Goal: Task Accomplishment & Management: Manage account settings

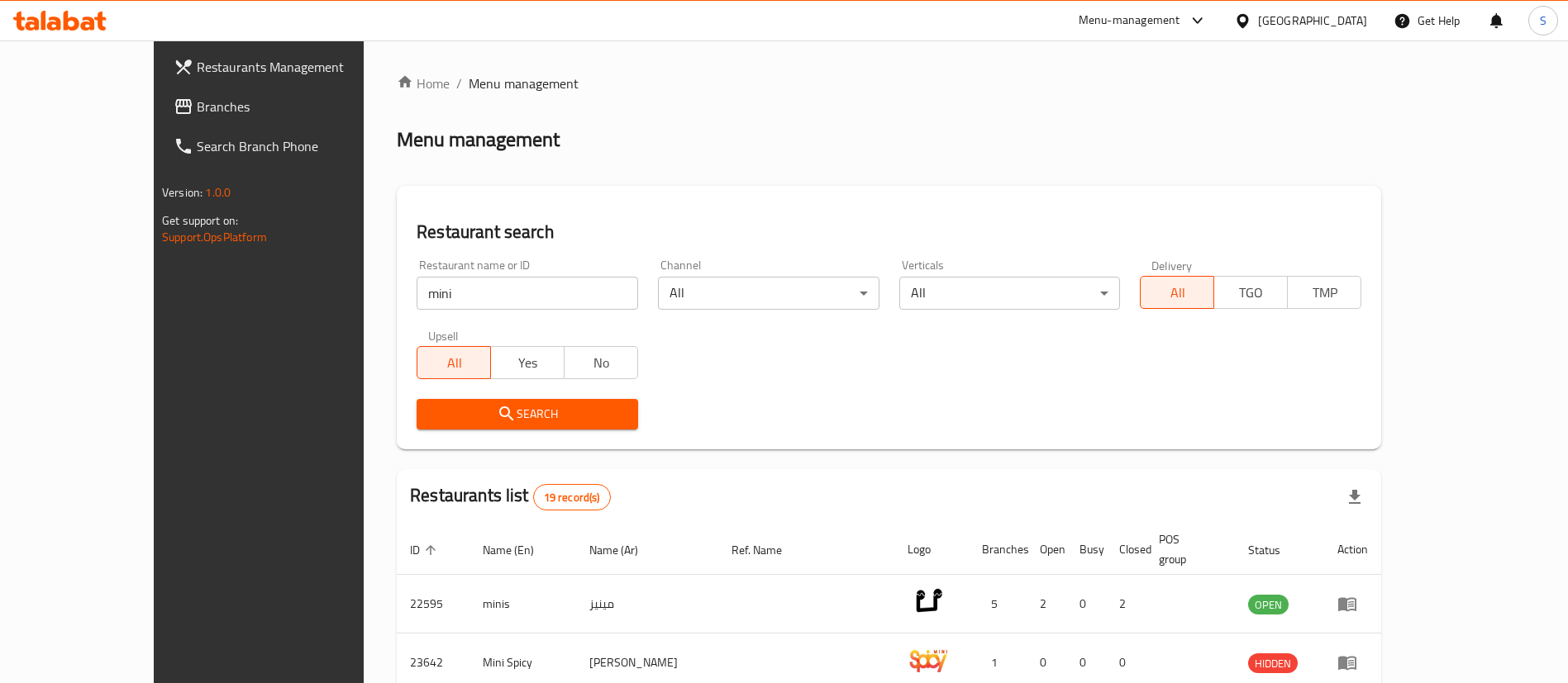
scroll to position [465, 0]
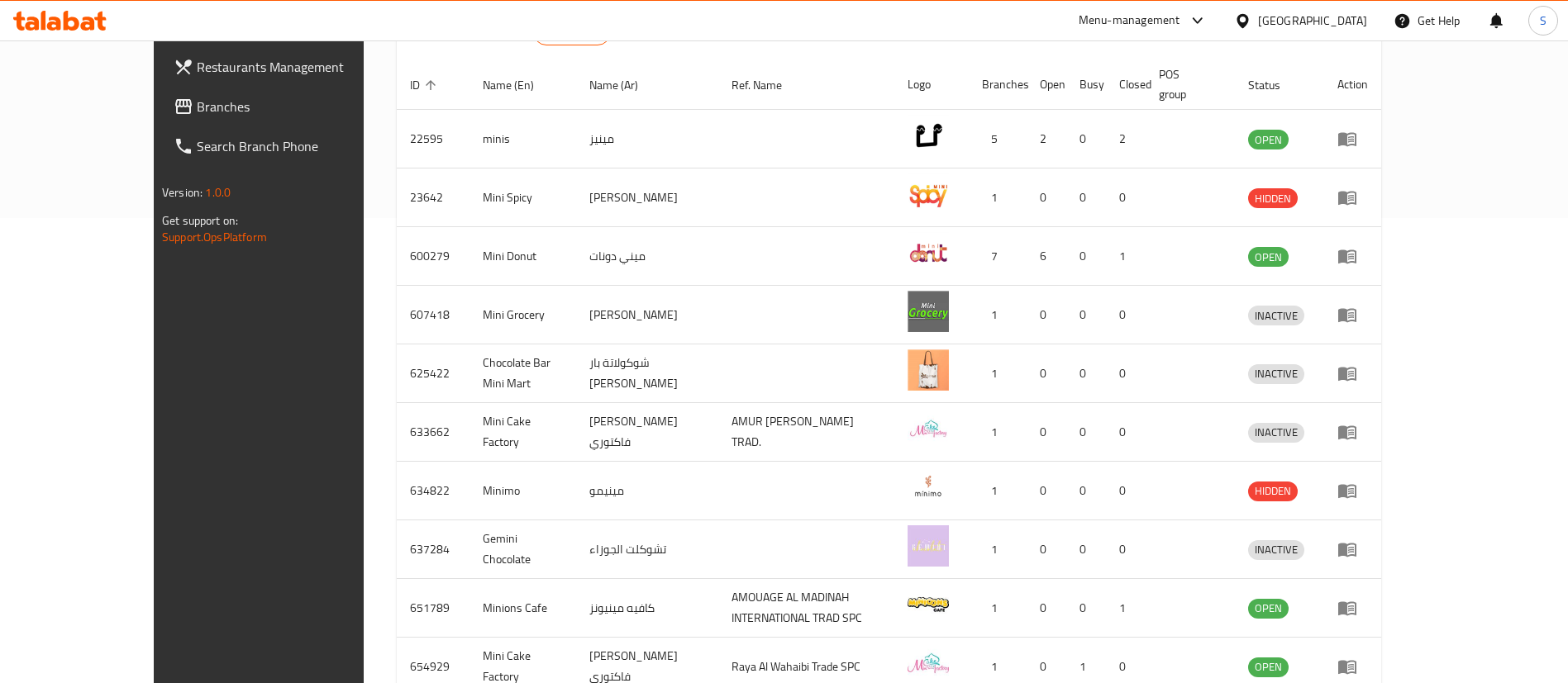
click at [1181, 24] on div "Menu-management" at bounding box center [1129, 20] width 101 height 20
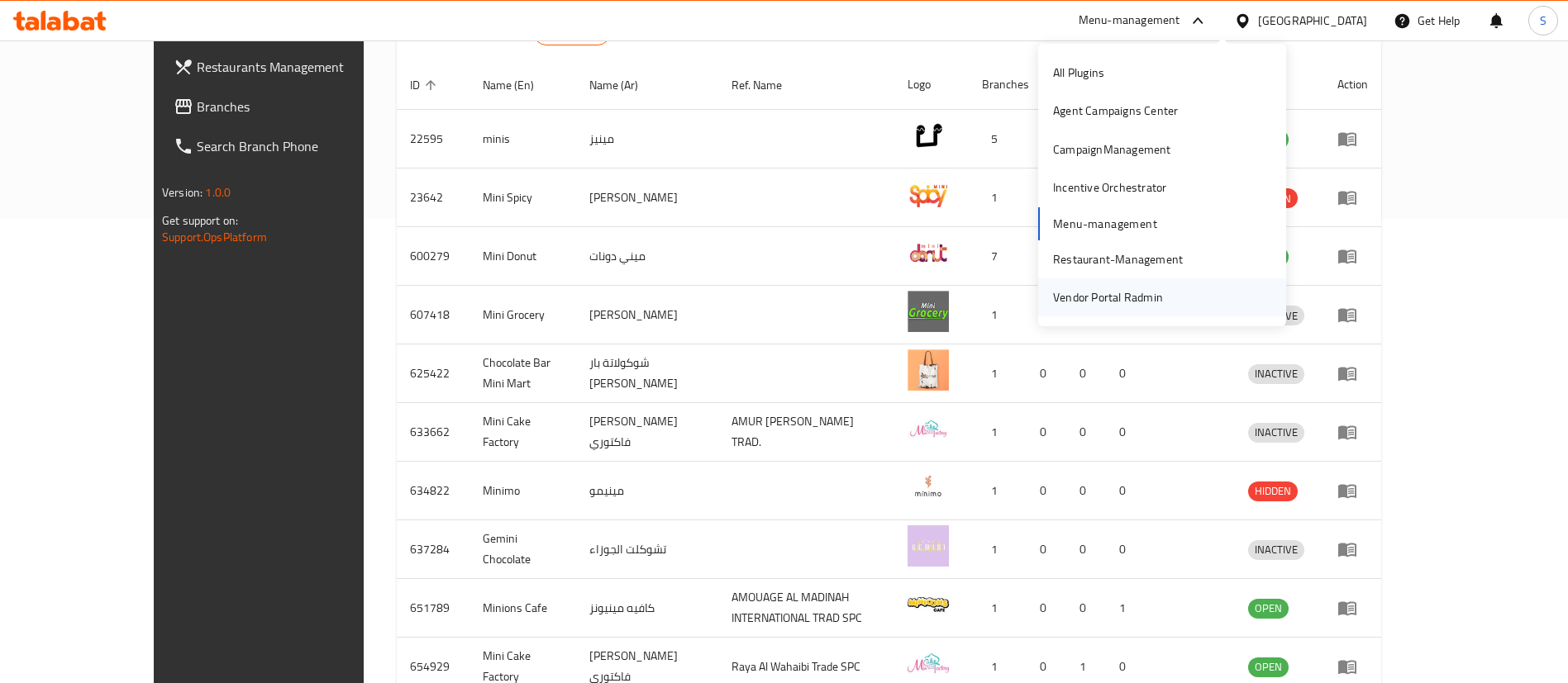
click at [1119, 299] on div "Vendor Portal Radmin" at bounding box center [1108, 297] width 110 height 18
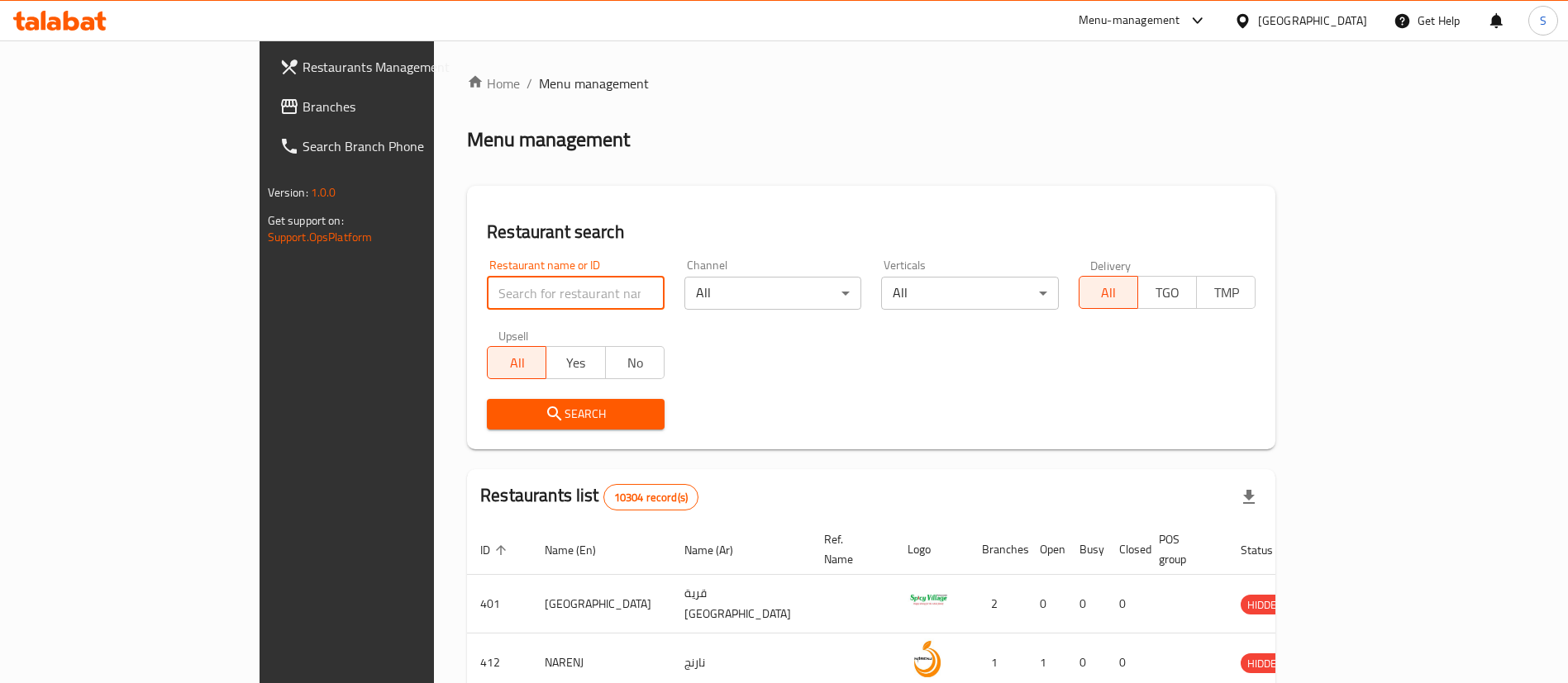
click at [512, 283] on input "search" at bounding box center [575, 293] width 177 height 33
paste input "772732"
click button "Search" at bounding box center [575, 414] width 177 height 31
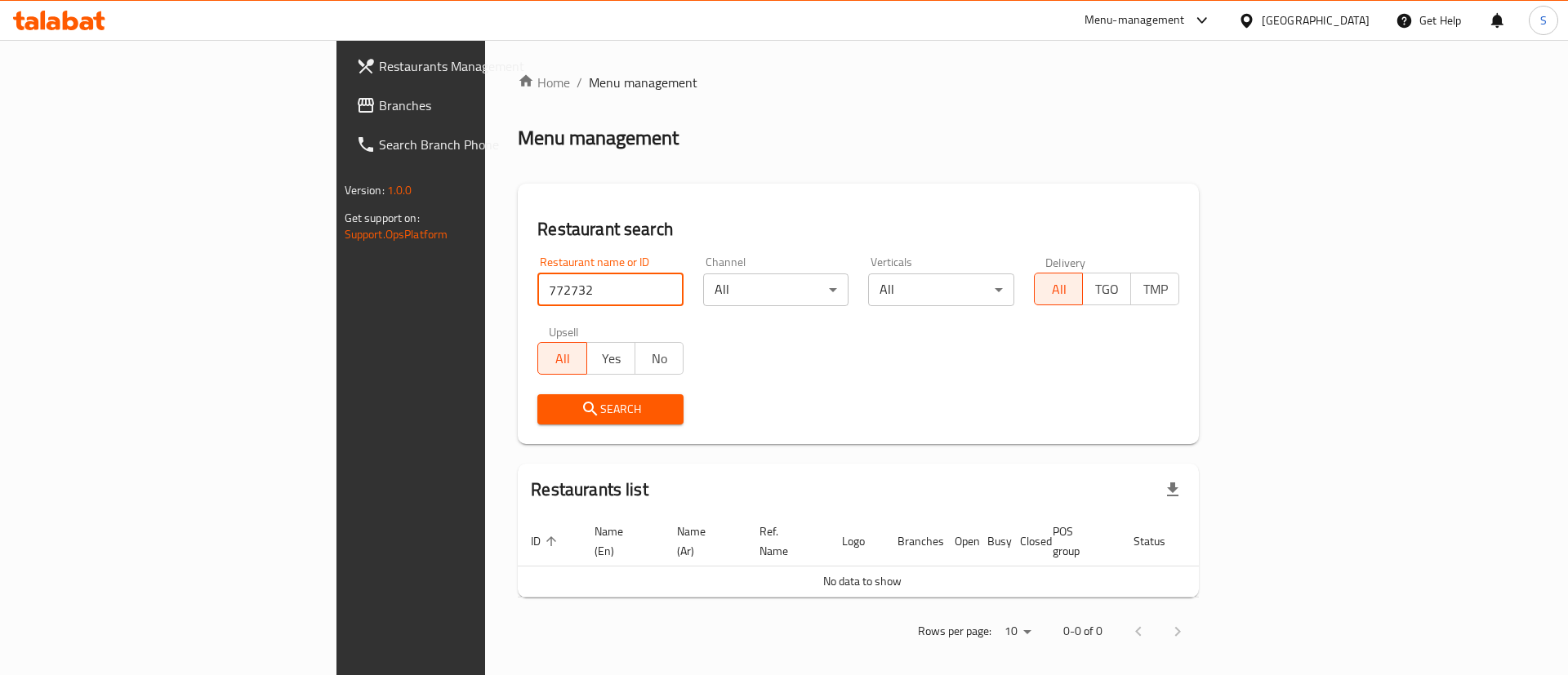
click at [537, 289] on input "772732" at bounding box center [610, 289] width 147 height 32
type input "b laban"
click button "Search" at bounding box center [610, 409] width 147 height 30
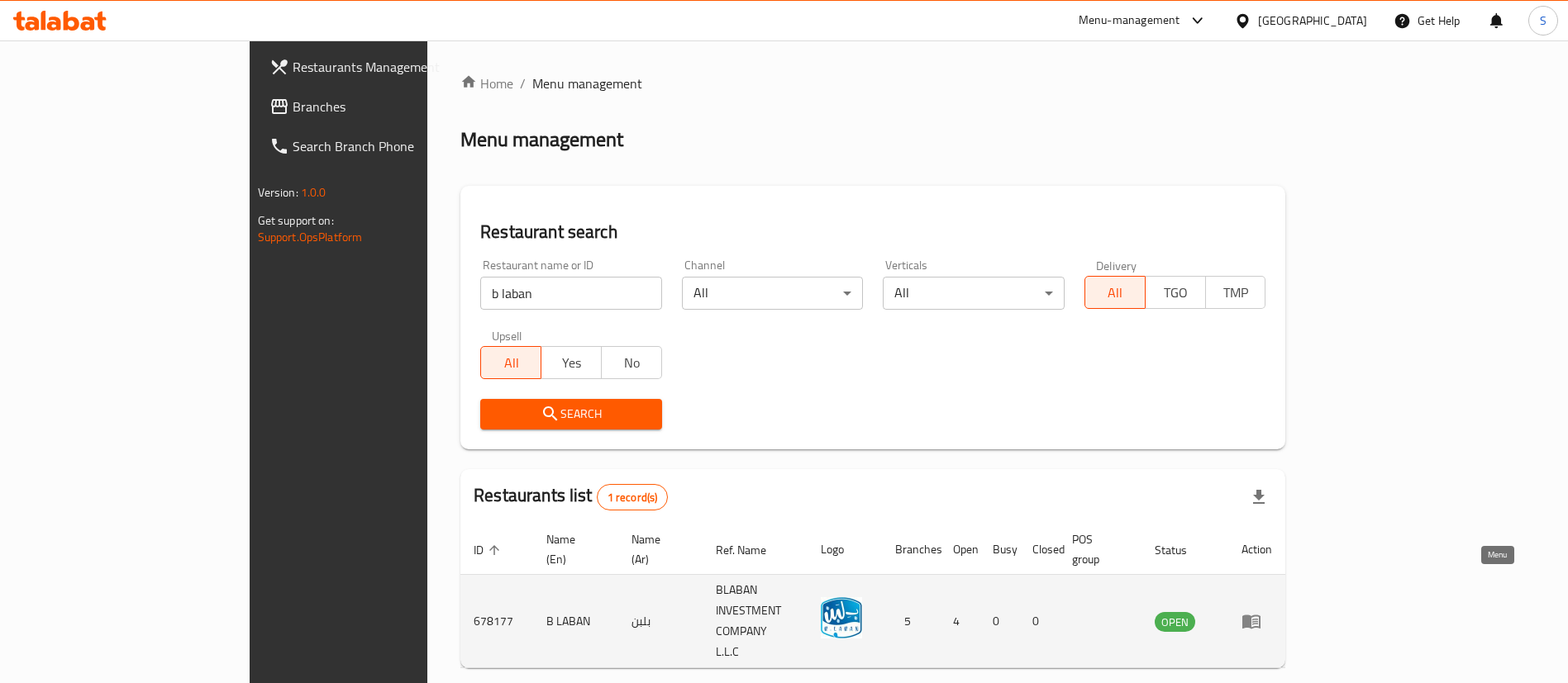
click at [1258, 618] on icon "enhanced table" at bounding box center [1255, 621] width 6 height 7
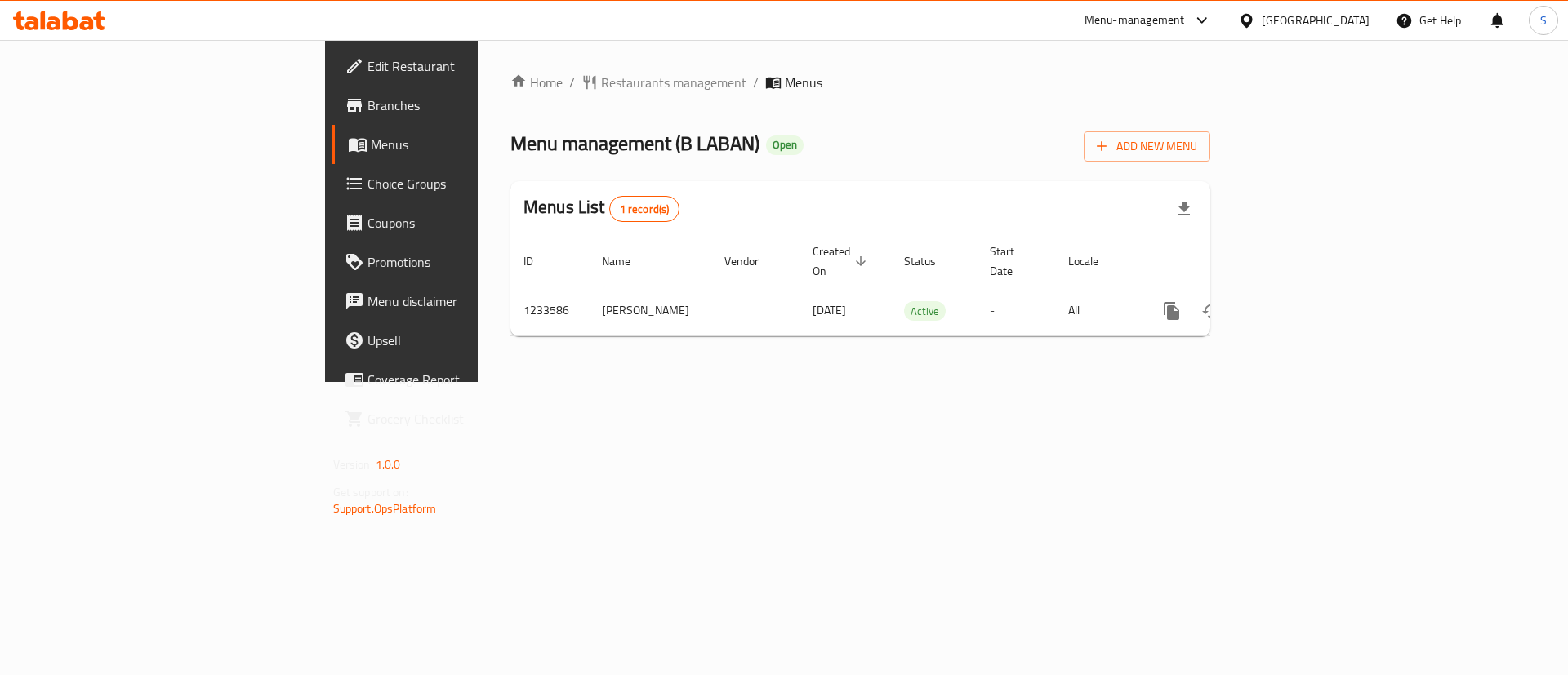
click at [1242, 347] on div "Home / Restaurants management / Menus Menu management ( B LABAN ) Open Add New …" at bounding box center [861, 210] width 765 height 342
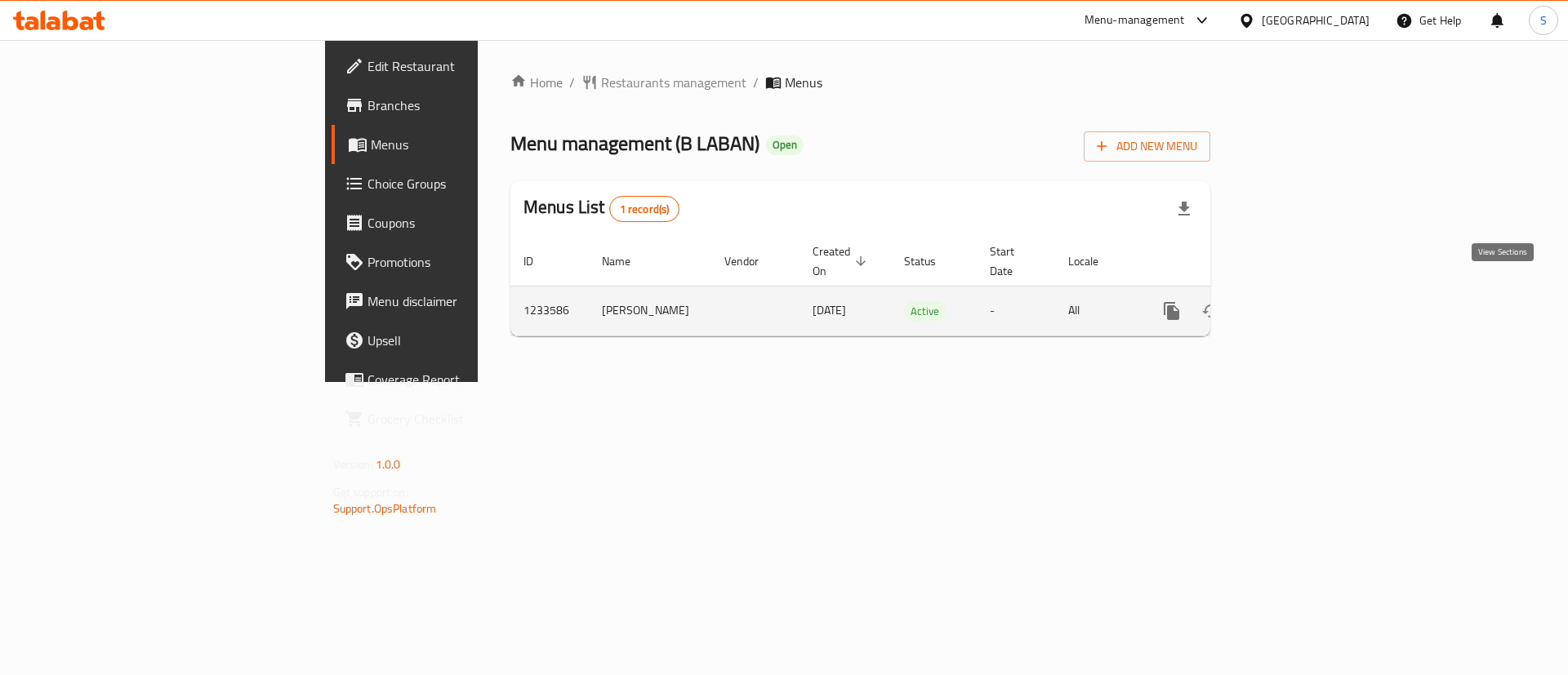
click at [1299, 301] on icon "enhanced table" at bounding box center [1289, 310] width 20 height 20
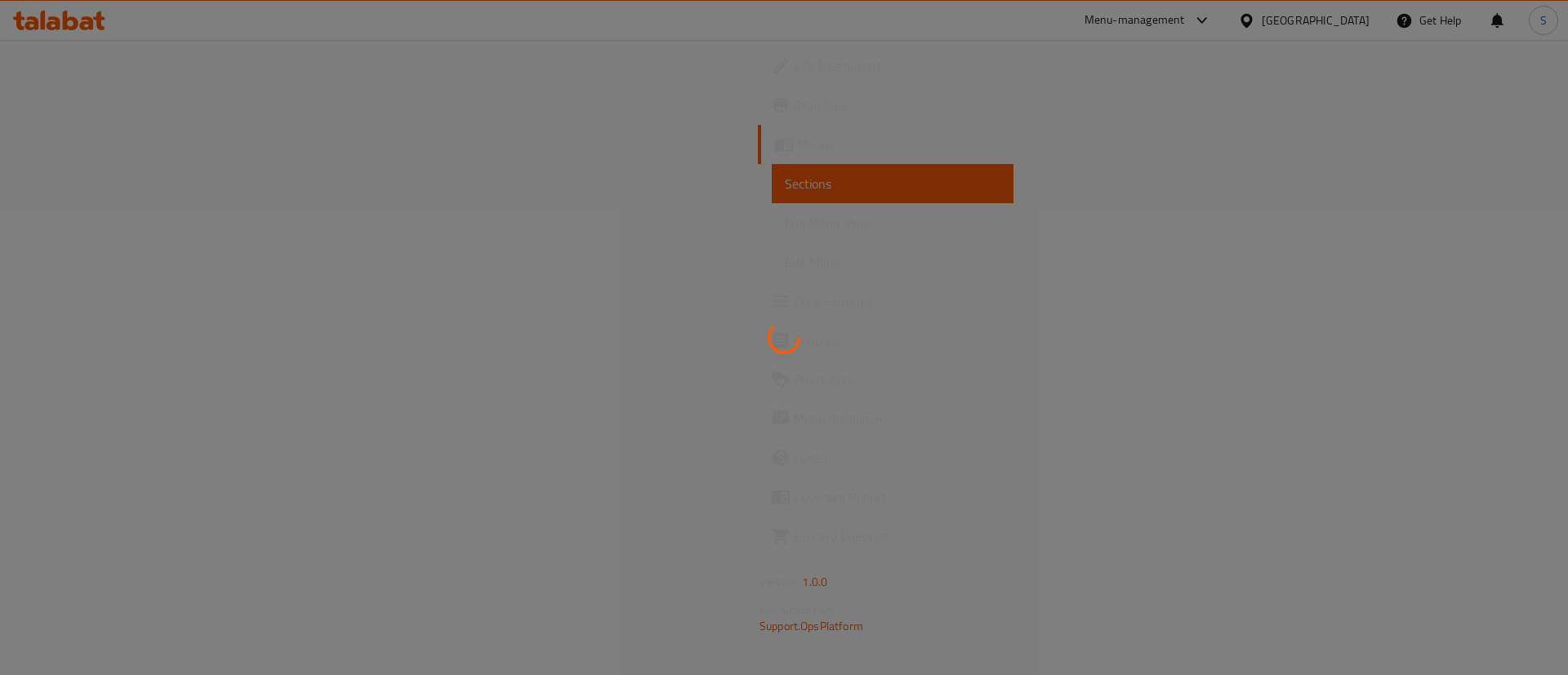
click at [1505, 115] on div at bounding box center [784, 337] width 1568 height 675
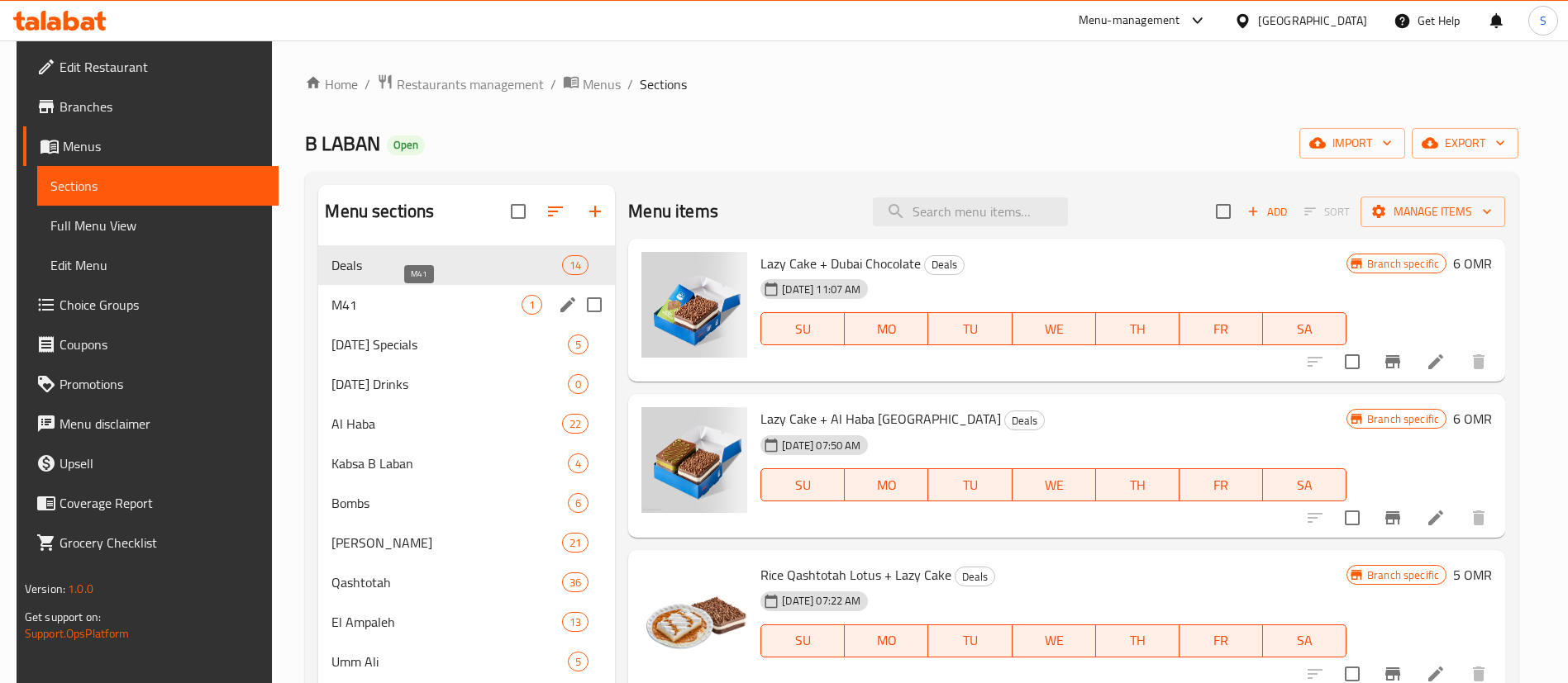
click at [456, 304] on span "M41" at bounding box center [426, 304] width 190 height 20
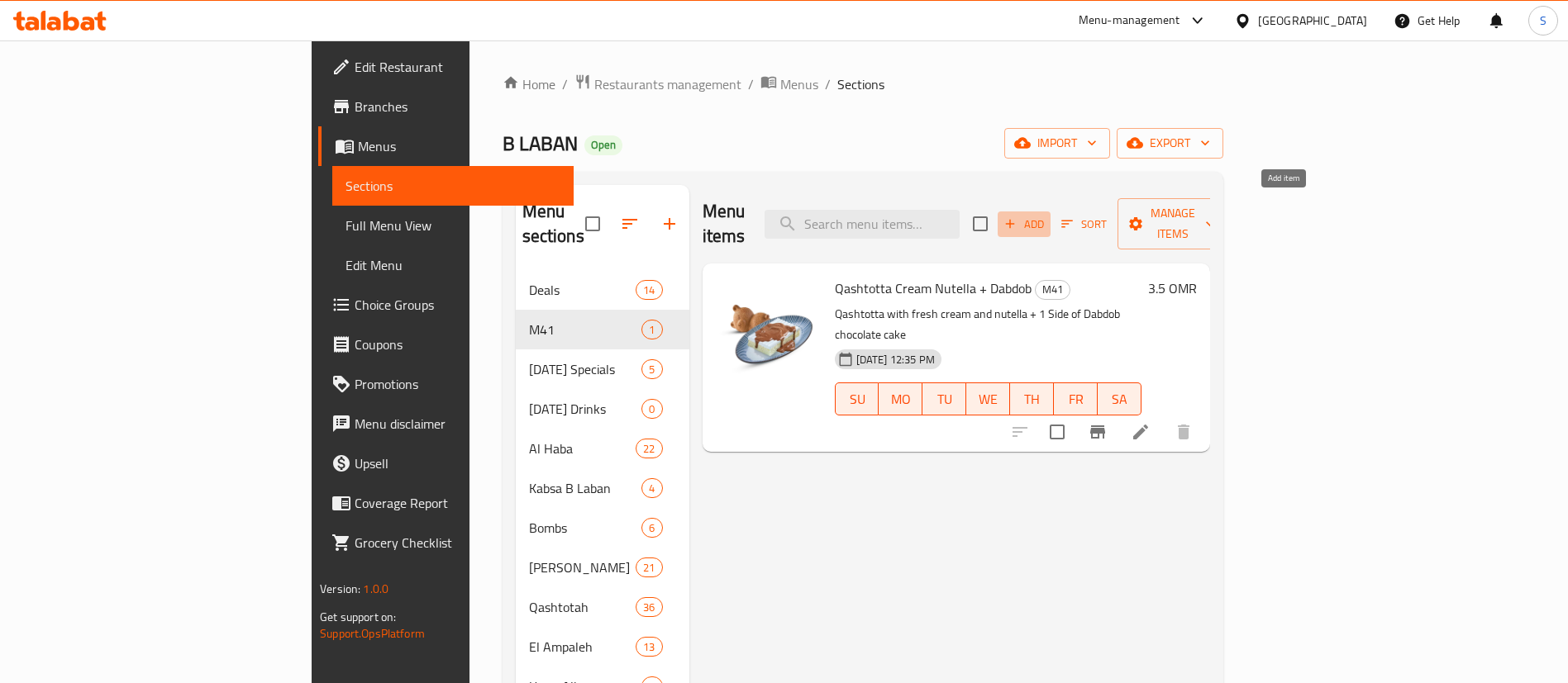
click at [1047, 215] on span "Add" at bounding box center [1023, 224] width 44 height 19
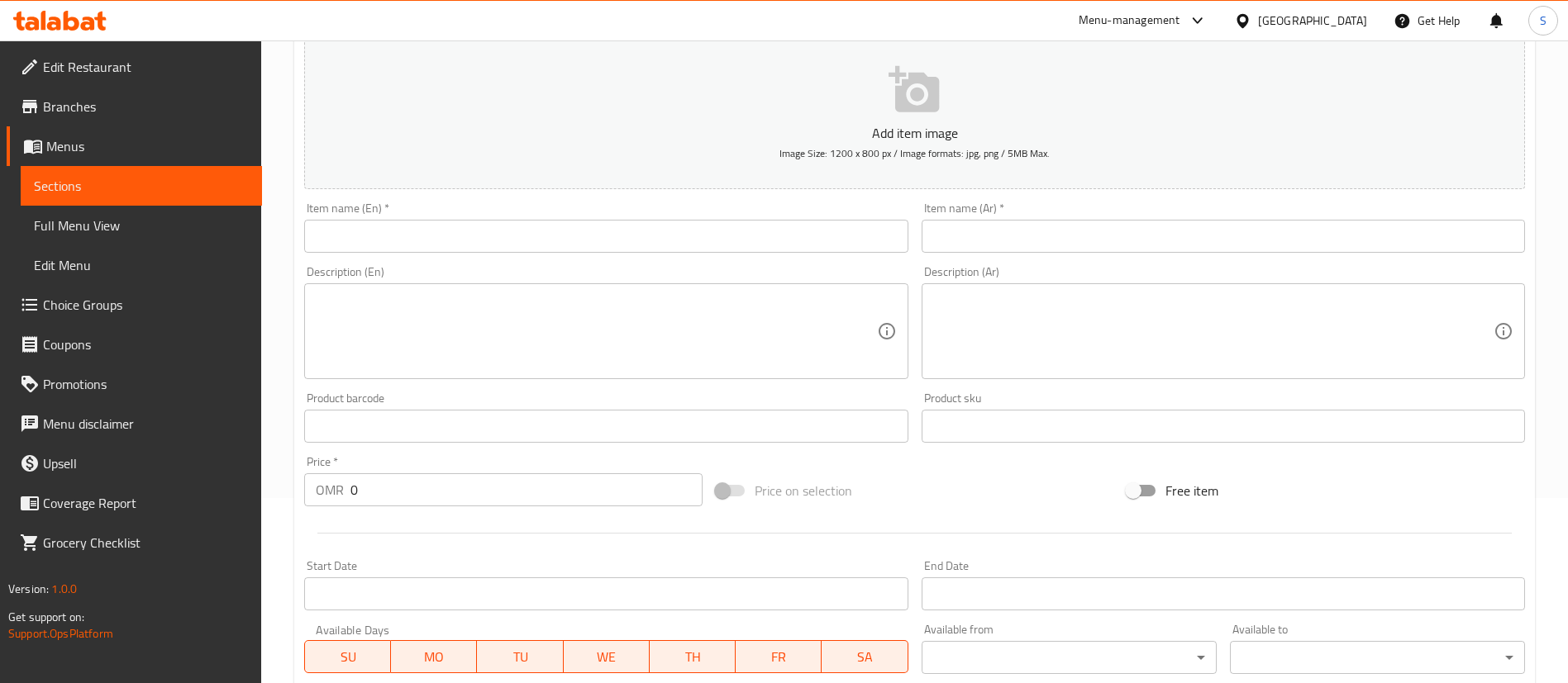
scroll to position [186, 0]
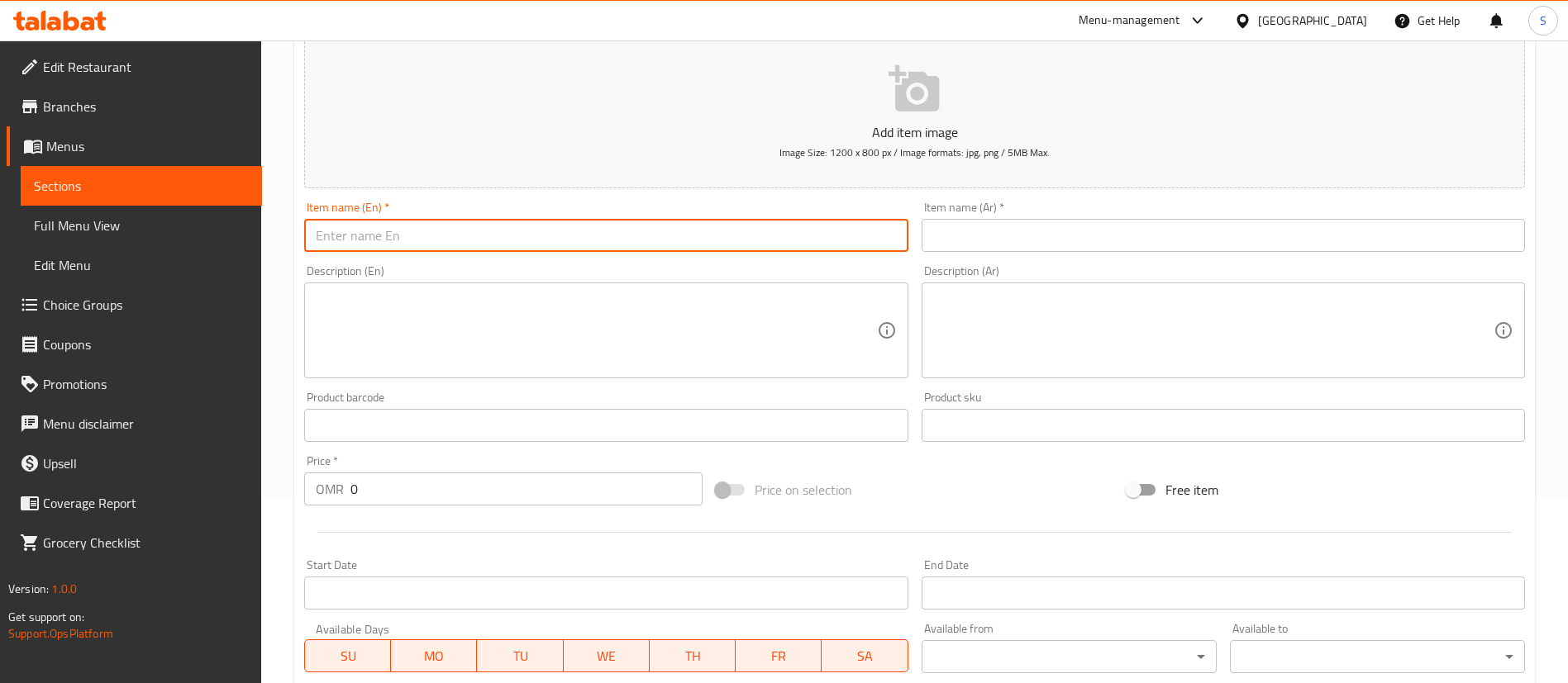
click at [775, 236] on input "text" at bounding box center [606, 235] width 603 height 33
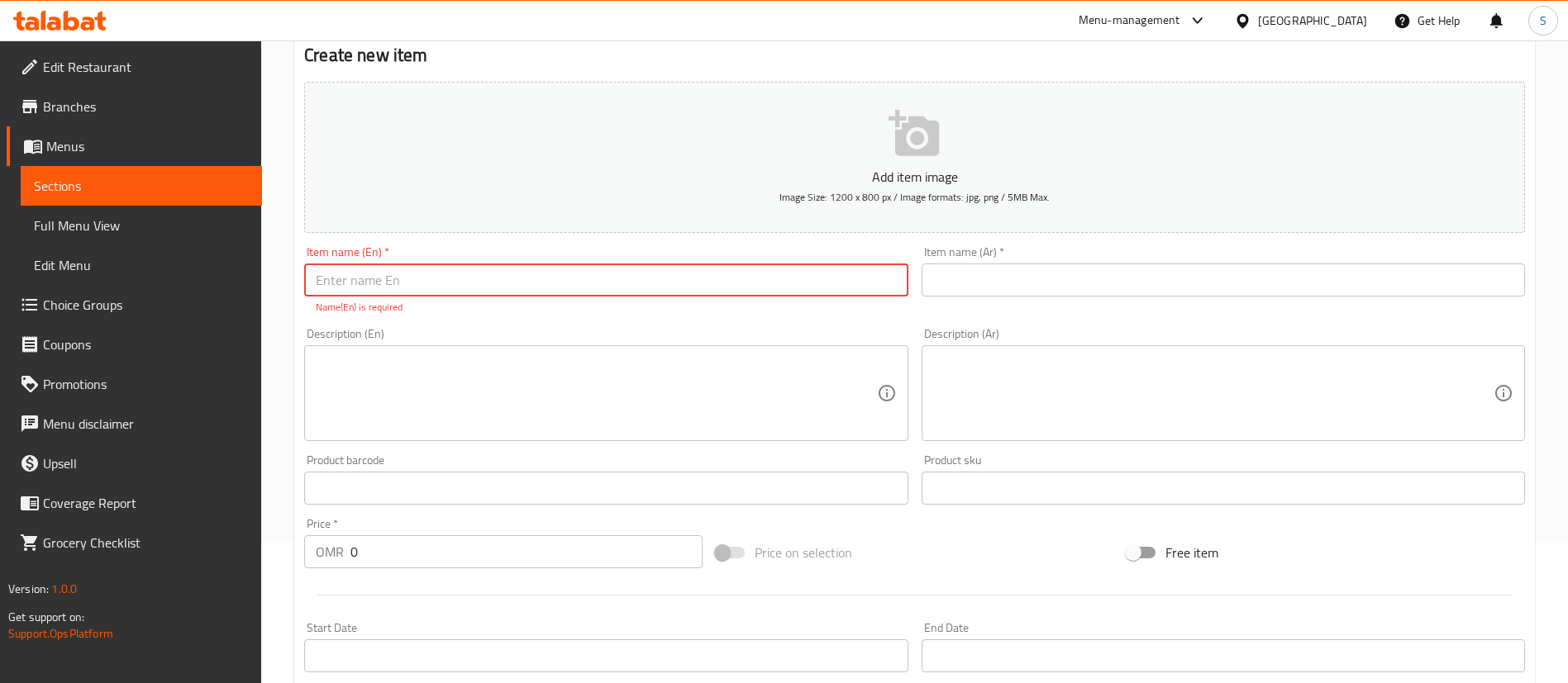
scroll to position [141, 0]
click at [455, 287] on input "text" at bounding box center [606, 280] width 603 height 33
paste input "Koshari + [DEMOGRAPHIC_DATA]"
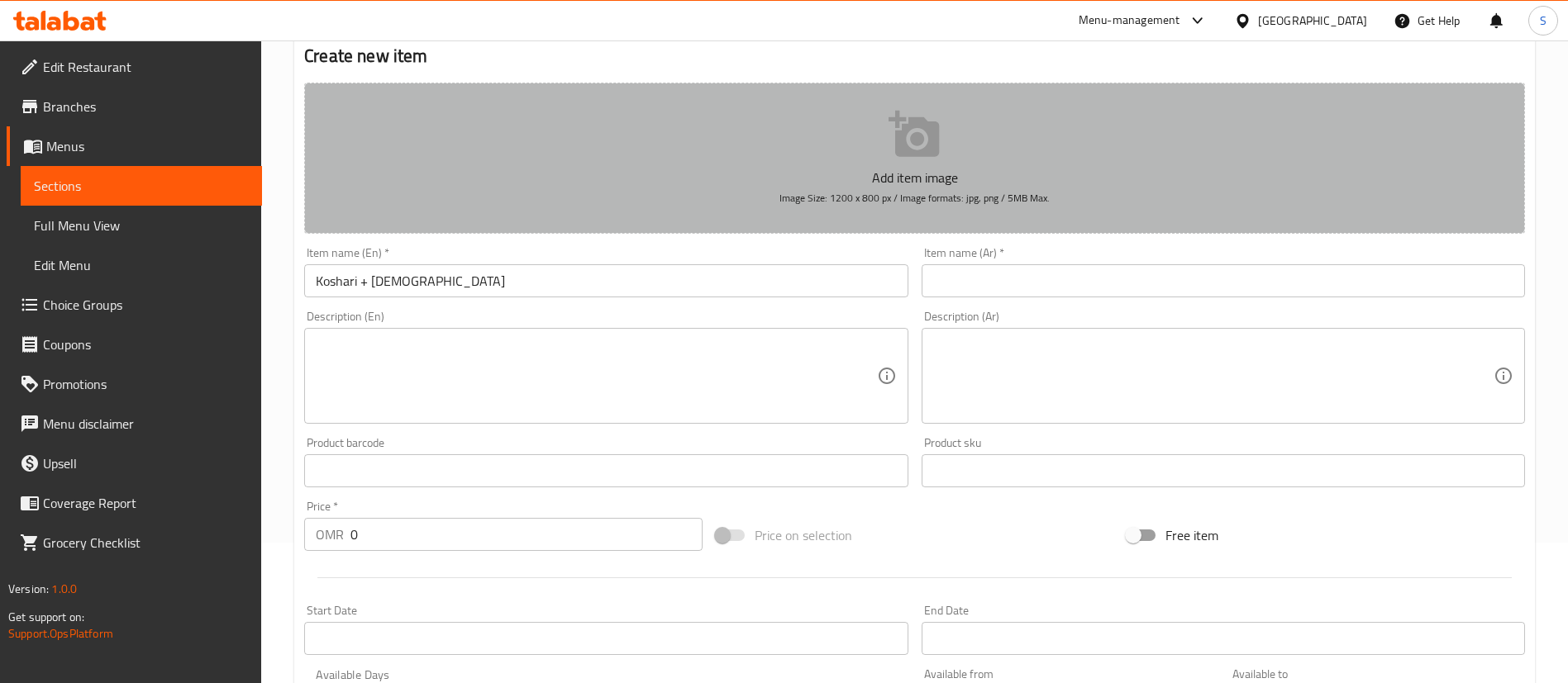
click at [846, 174] on p "Add item image" at bounding box center [914, 177] width 1169 height 20
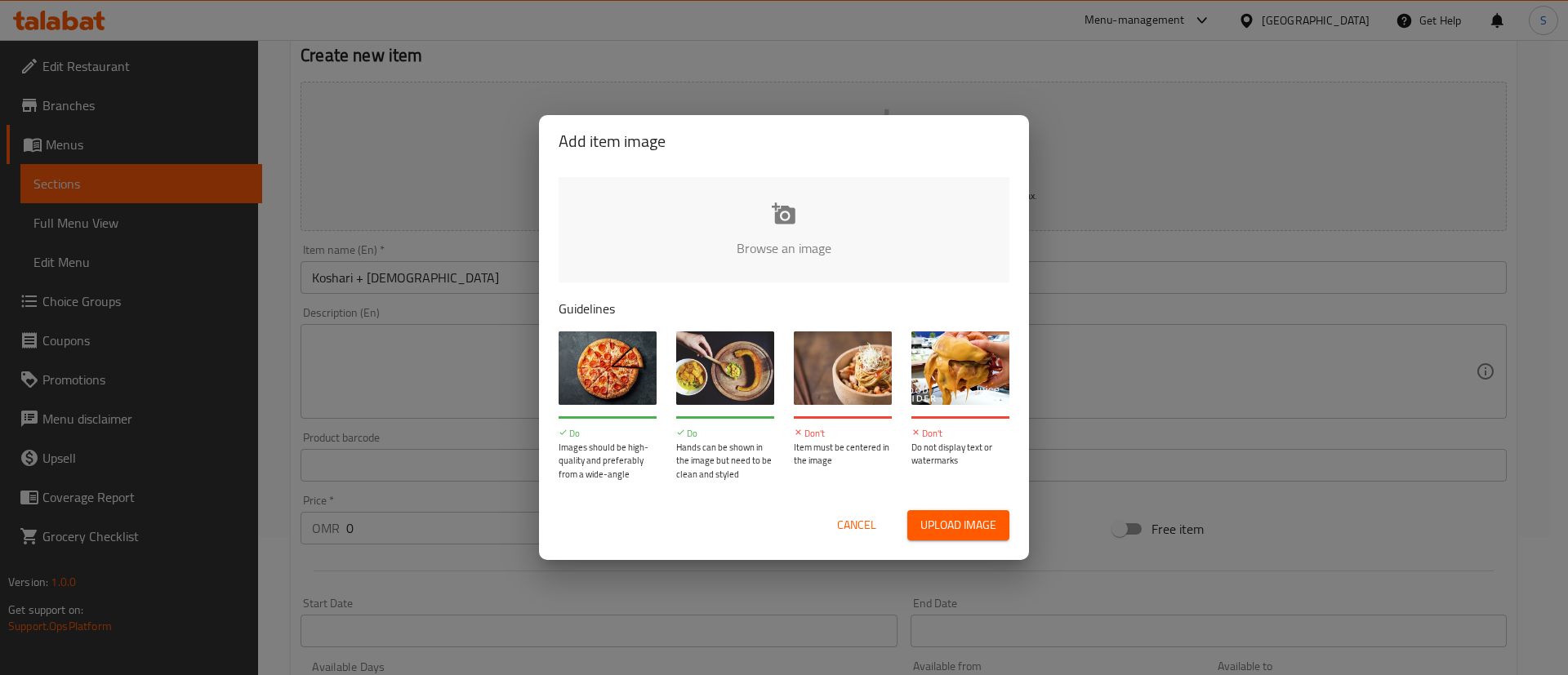
click at [866, 525] on span "Cancel" at bounding box center [856, 525] width 39 height 20
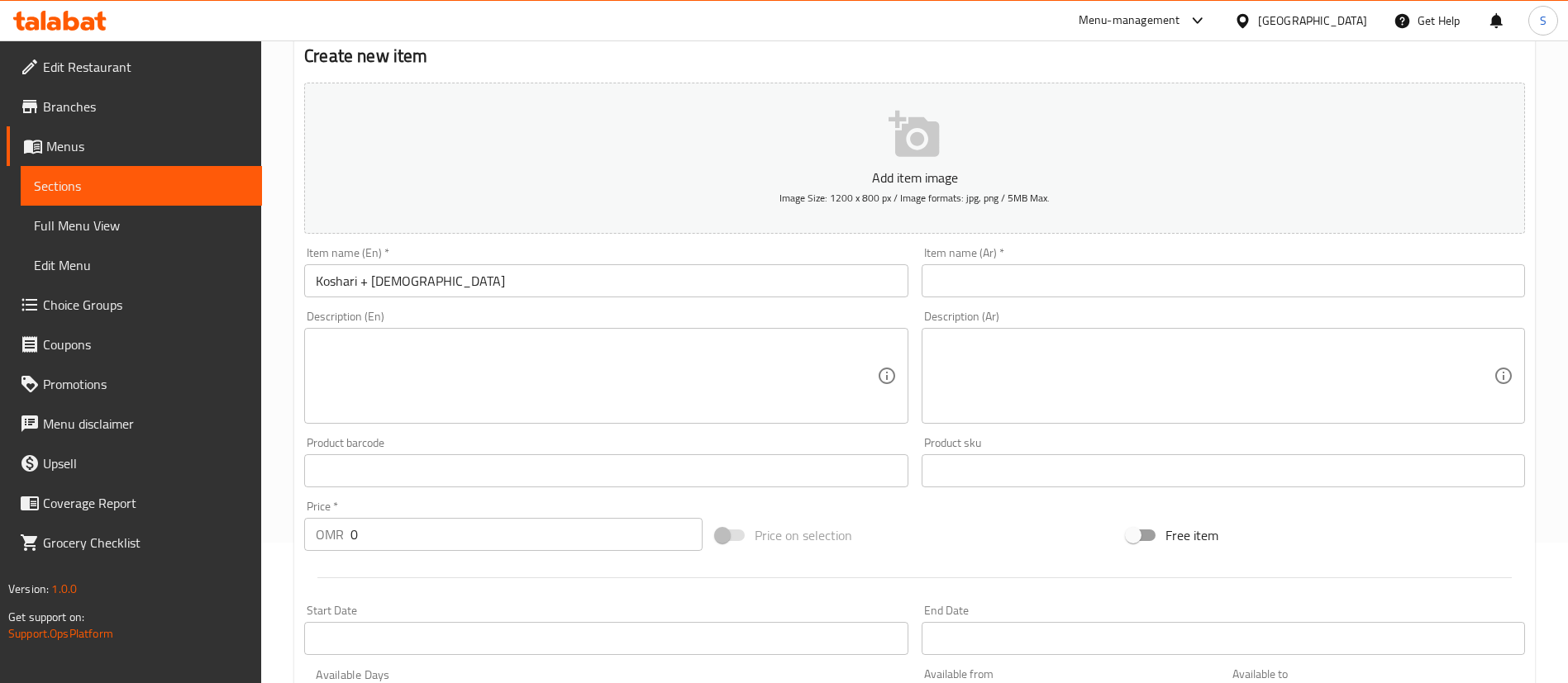
click at [361, 281] on input "Koshari + [DEMOGRAPHIC_DATA]" at bounding box center [606, 280] width 603 height 33
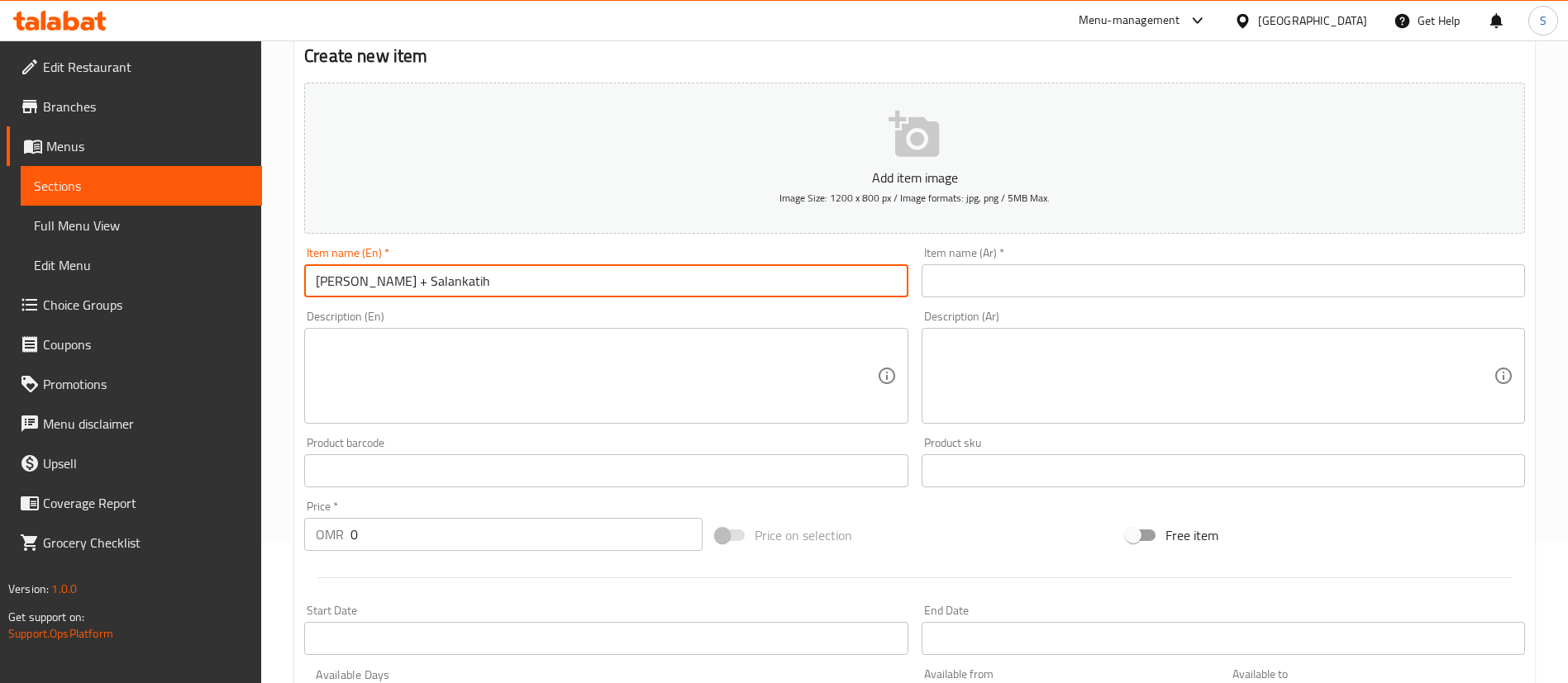
type input "[PERSON_NAME] + Salankatih"
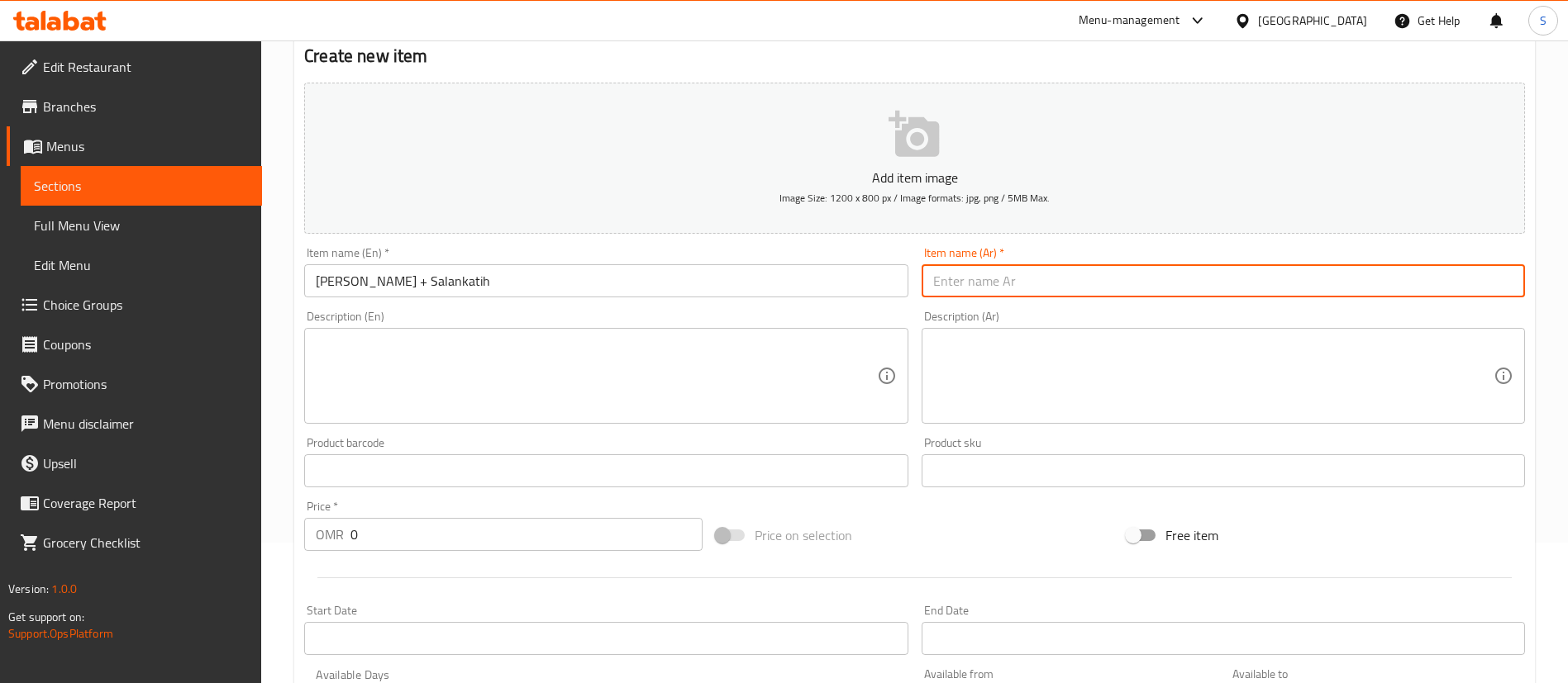
click at [981, 278] on input "text" at bounding box center [1223, 280] width 603 height 33
paste input "كشرى بيكان"
type input "كشرى بيكان"
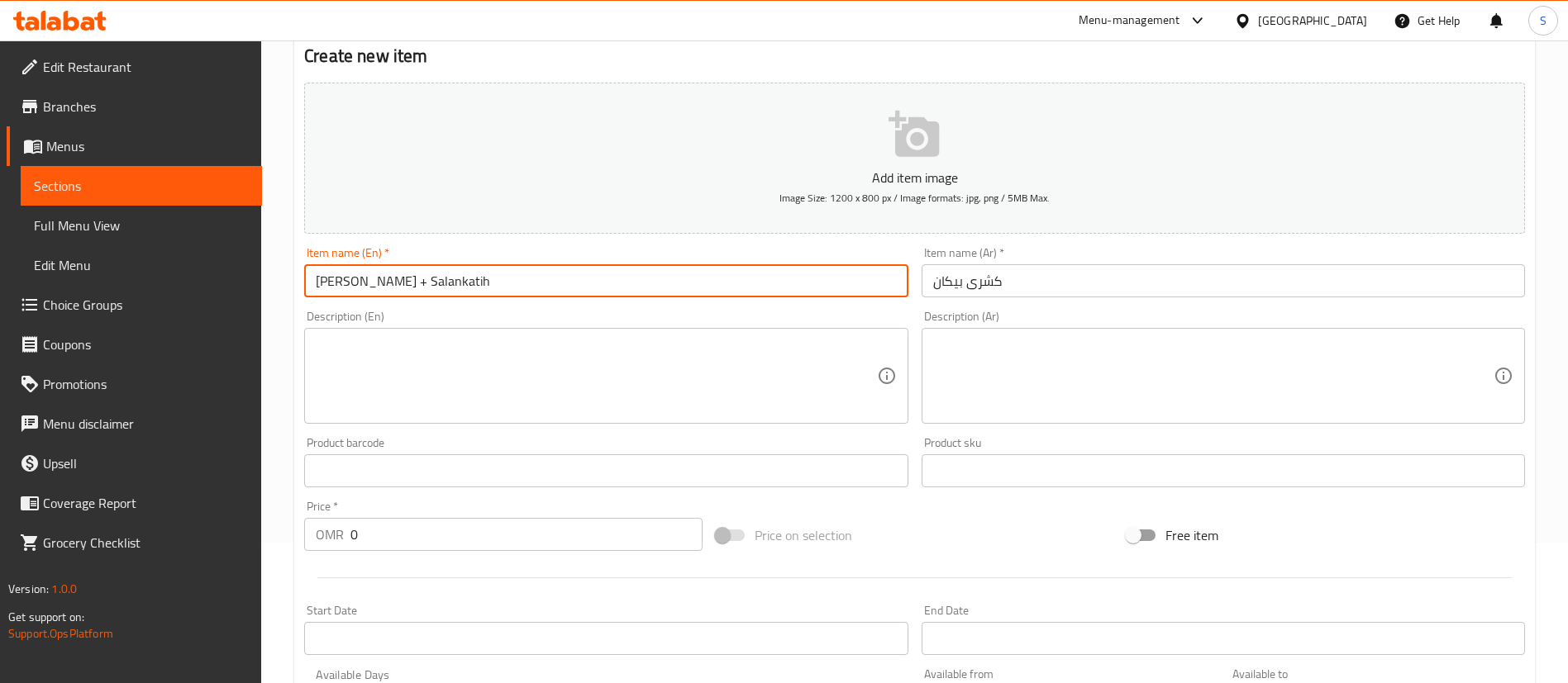
click at [435, 276] on input "[PERSON_NAME] + Salankatih" at bounding box center [606, 280] width 603 height 33
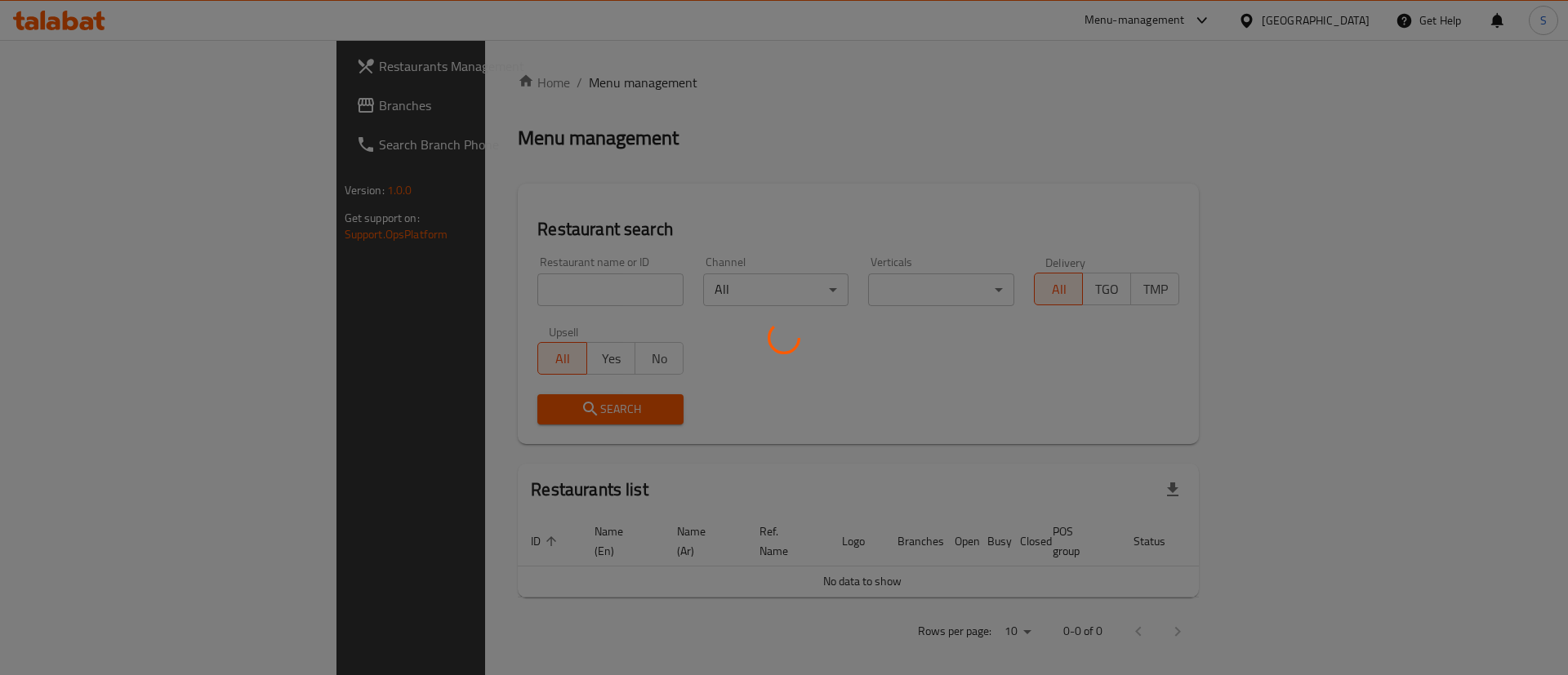
click at [1217, 23] on div at bounding box center [784, 337] width 1568 height 675
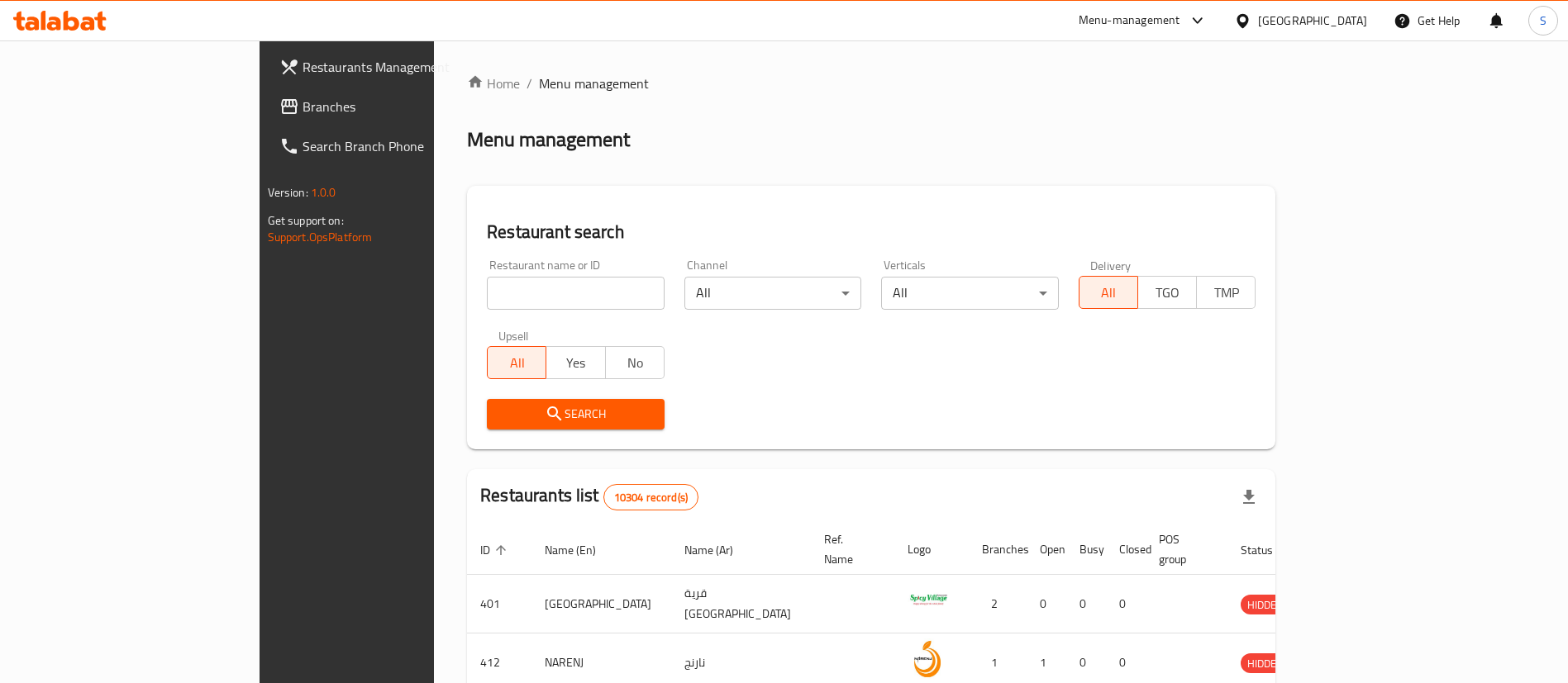
click at [1202, 18] on icon at bounding box center [1197, 20] width 10 height 7
click at [947, 157] on div "Home / Menu management Menu management Restaurant search Restaurant name or ID …" at bounding box center [871, 602] width 809 height 1058
click at [538, 287] on input "search" at bounding box center [575, 293] width 177 height 33
type input "b laban"
click button "Search" at bounding box center [575, 414] width 177 height 31
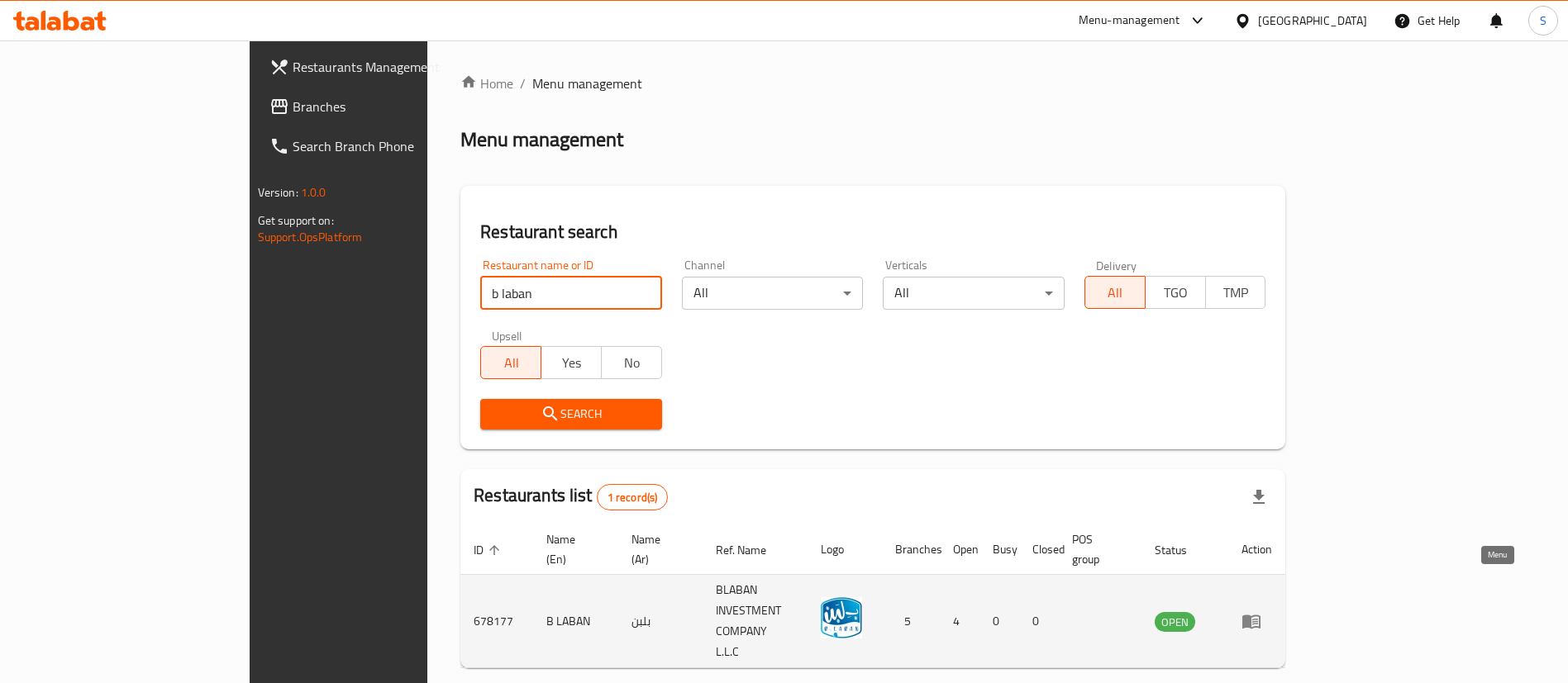
click at [1261, 616] on icon "enhanced table" at bounding box center [1251, 622] width 18 height 14
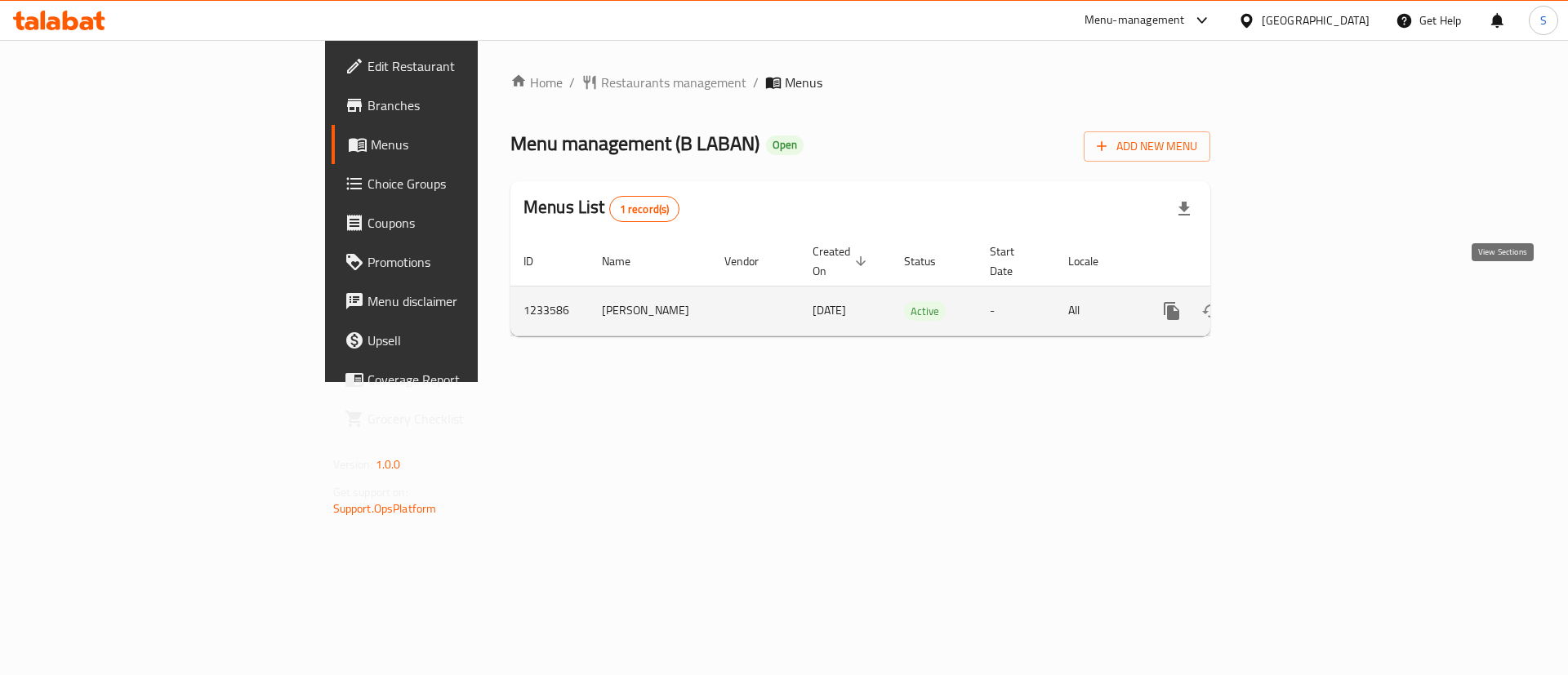
click at [1297, 304] on icon "enhanced table" at bounding box center [1288, 310] width 14 height 14
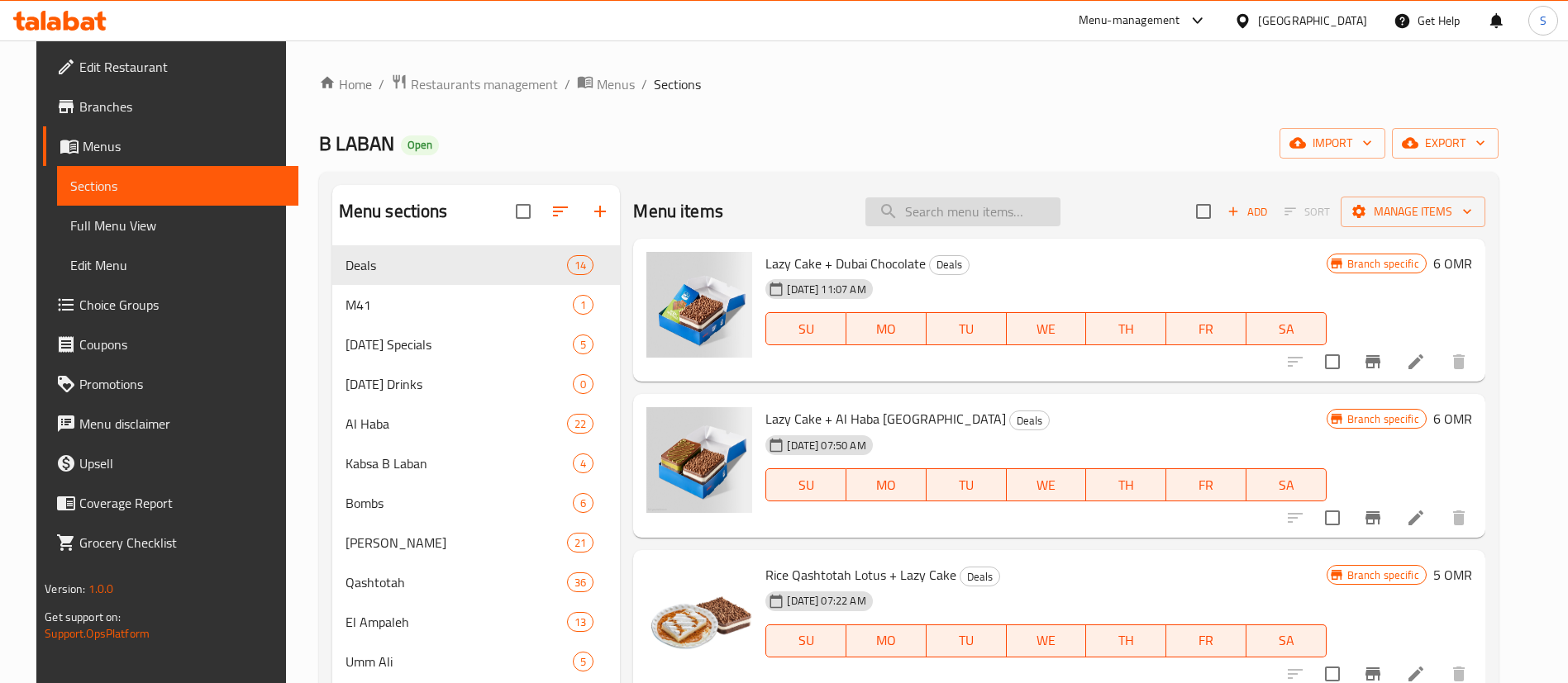
click at [938, 213] on input "search" at bounding box center [963, 212] width 195 height 29
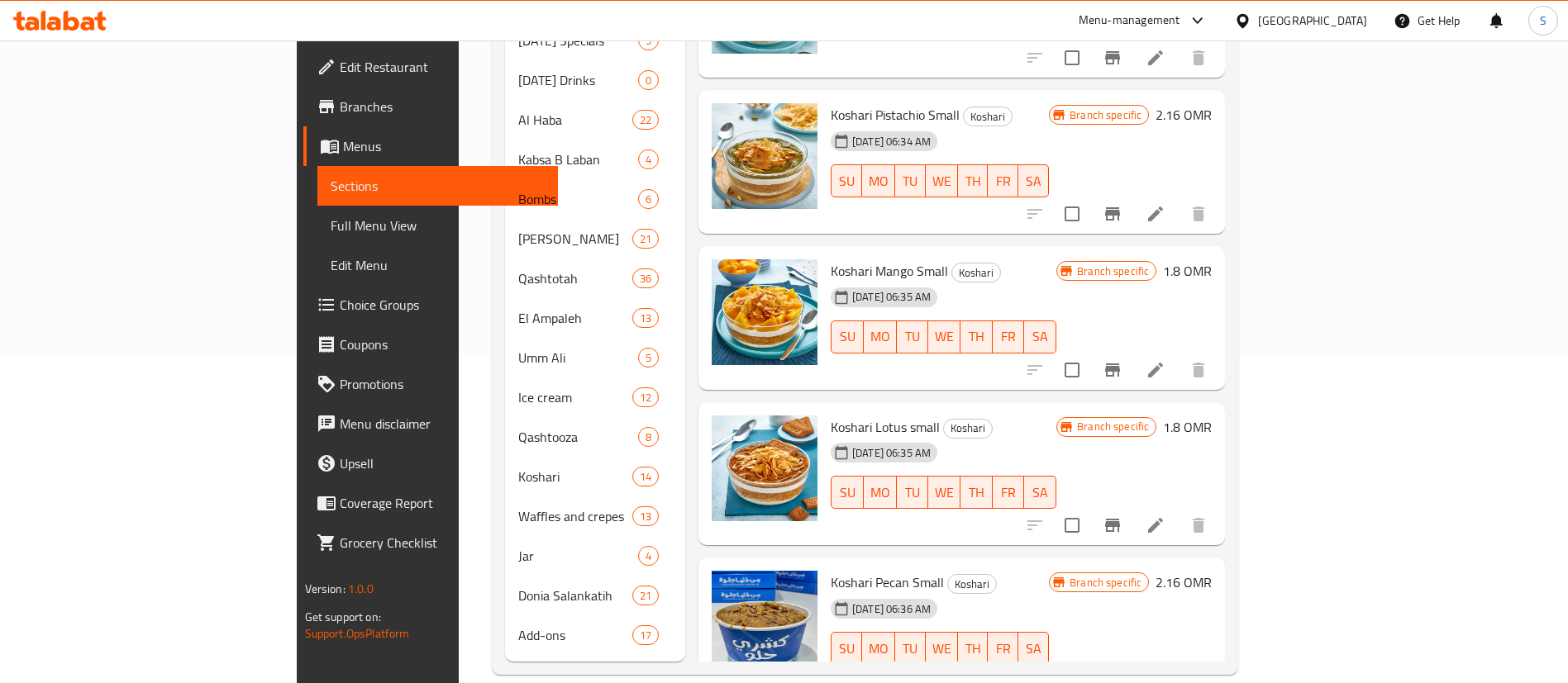
type input "koshari"
click at [1271, 113] on div "Home / Restaurants management / Menus / Sections B LABAN Open import export Men…" at bounding box center [864, 210] width 812 height 996
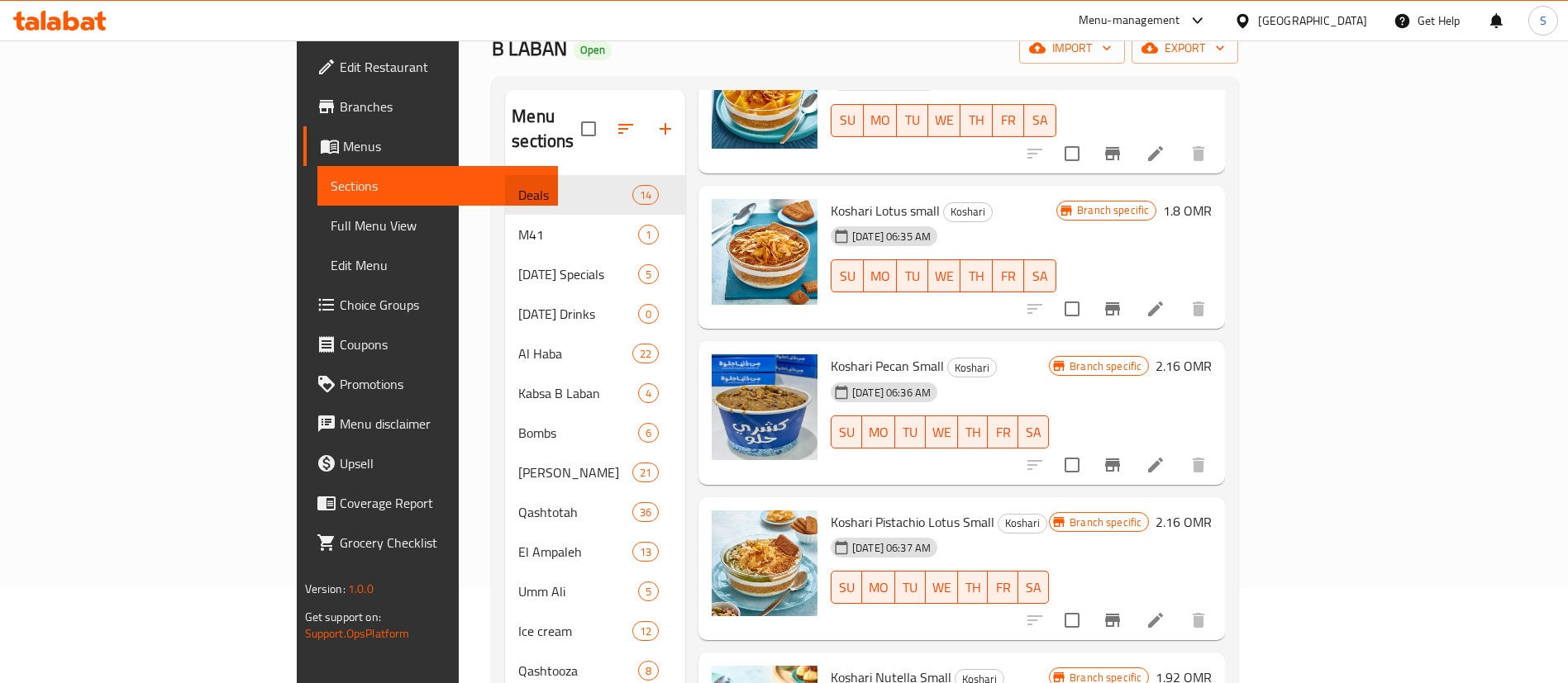
scroll to position [453, 0]
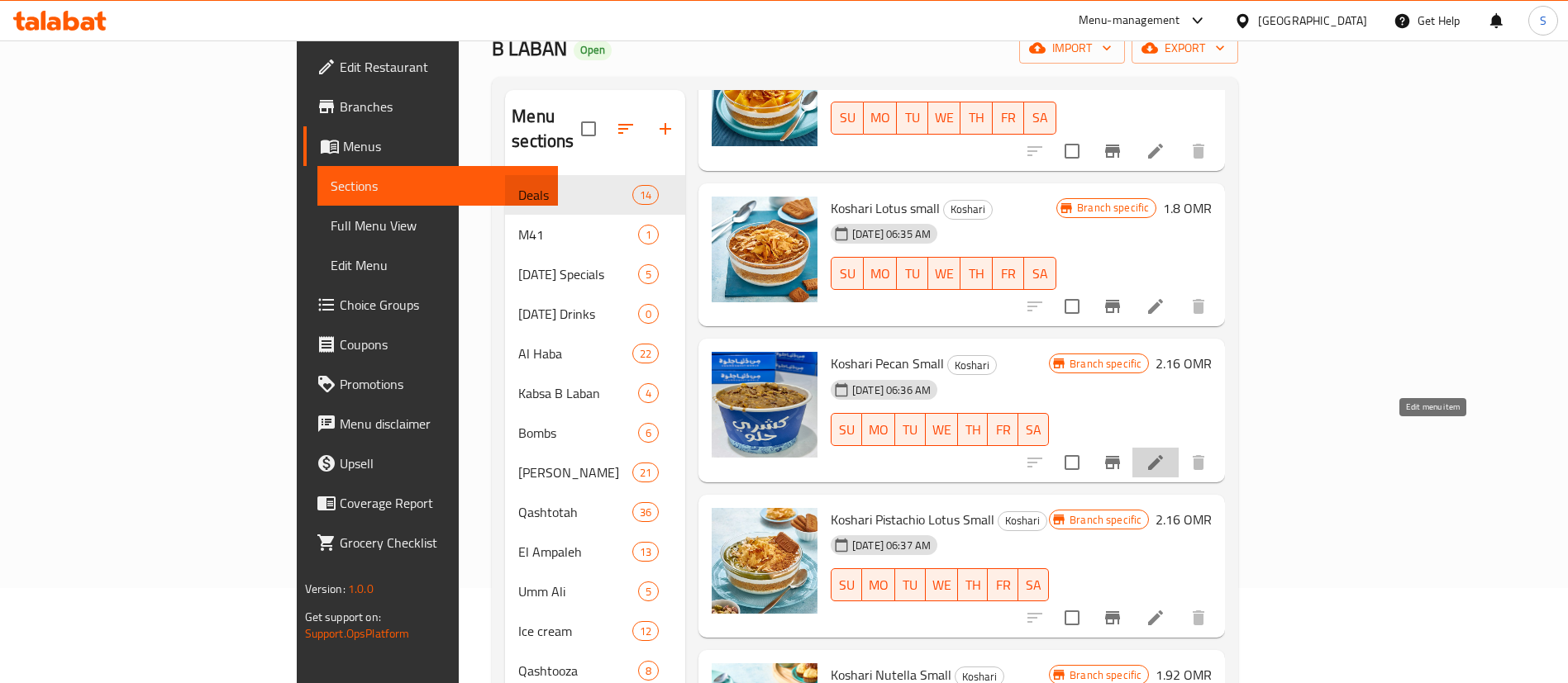
click at [1163, 456] on icon at bounding box center [1155, 462] width 14 height 14
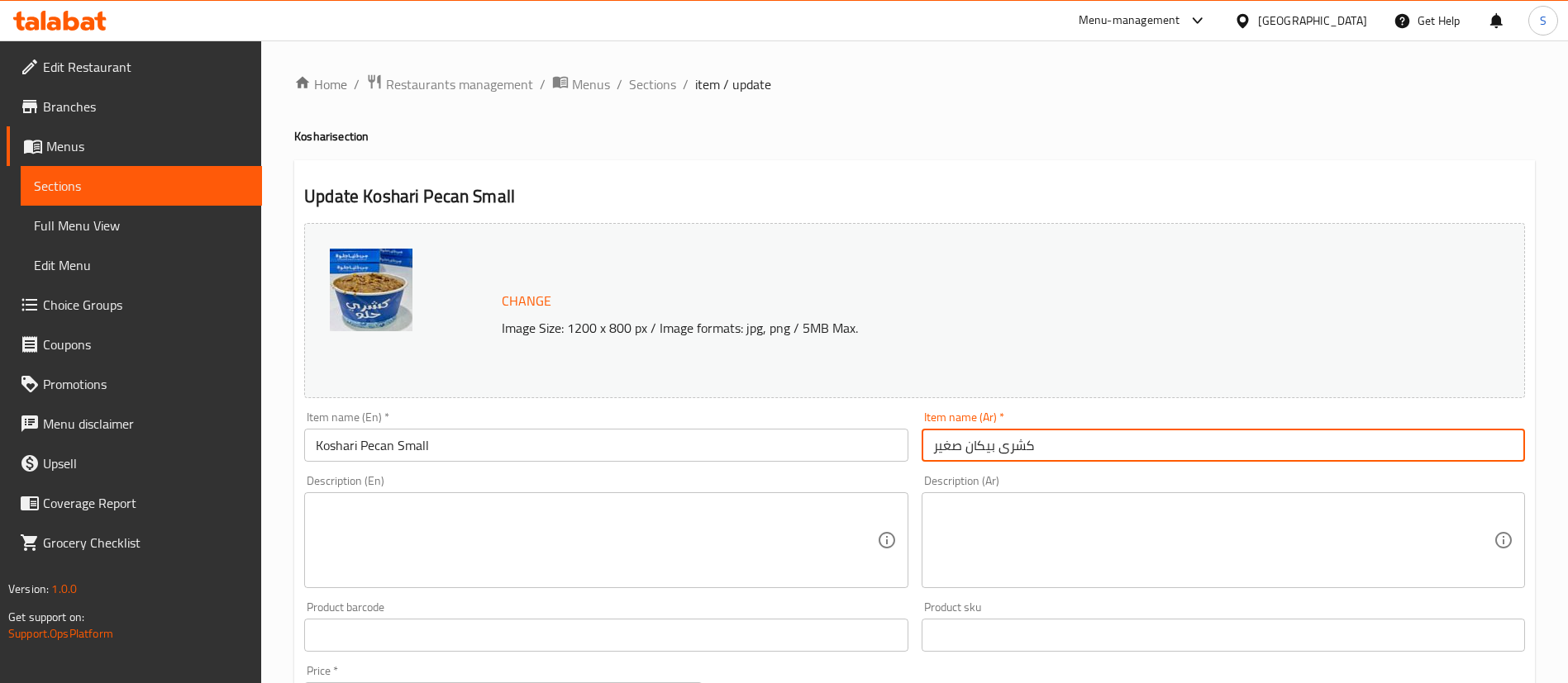
drag, startPoint x: 1049, startPoint y: 447, endPoint x: 967, endPoint y: 450, distance: 82.1
click at [967, 450] on input "كشرى بيكان صغير" at bounding box center [1223, 445] width 603 height 33
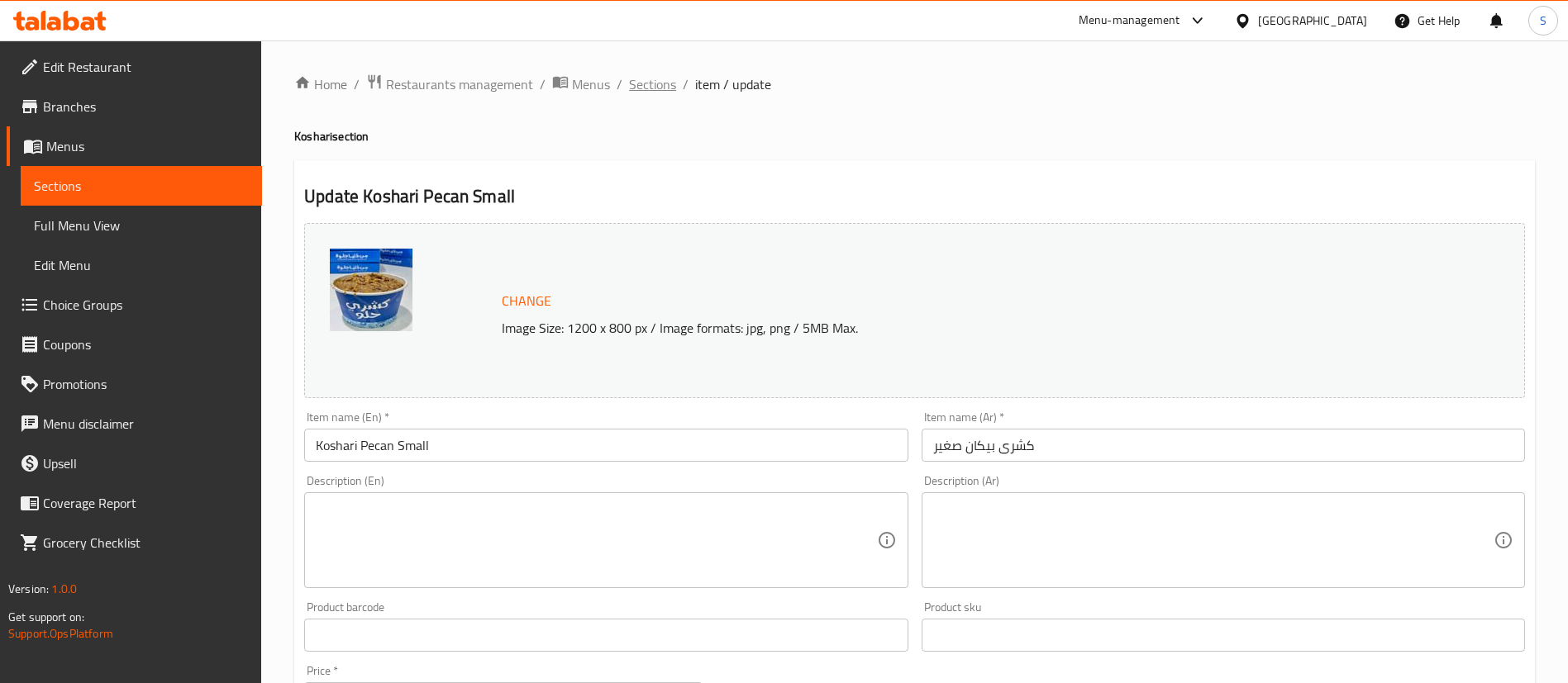
click at [664, 77] on span "Sections" at bounding box center [652, 84] width 47 height 20
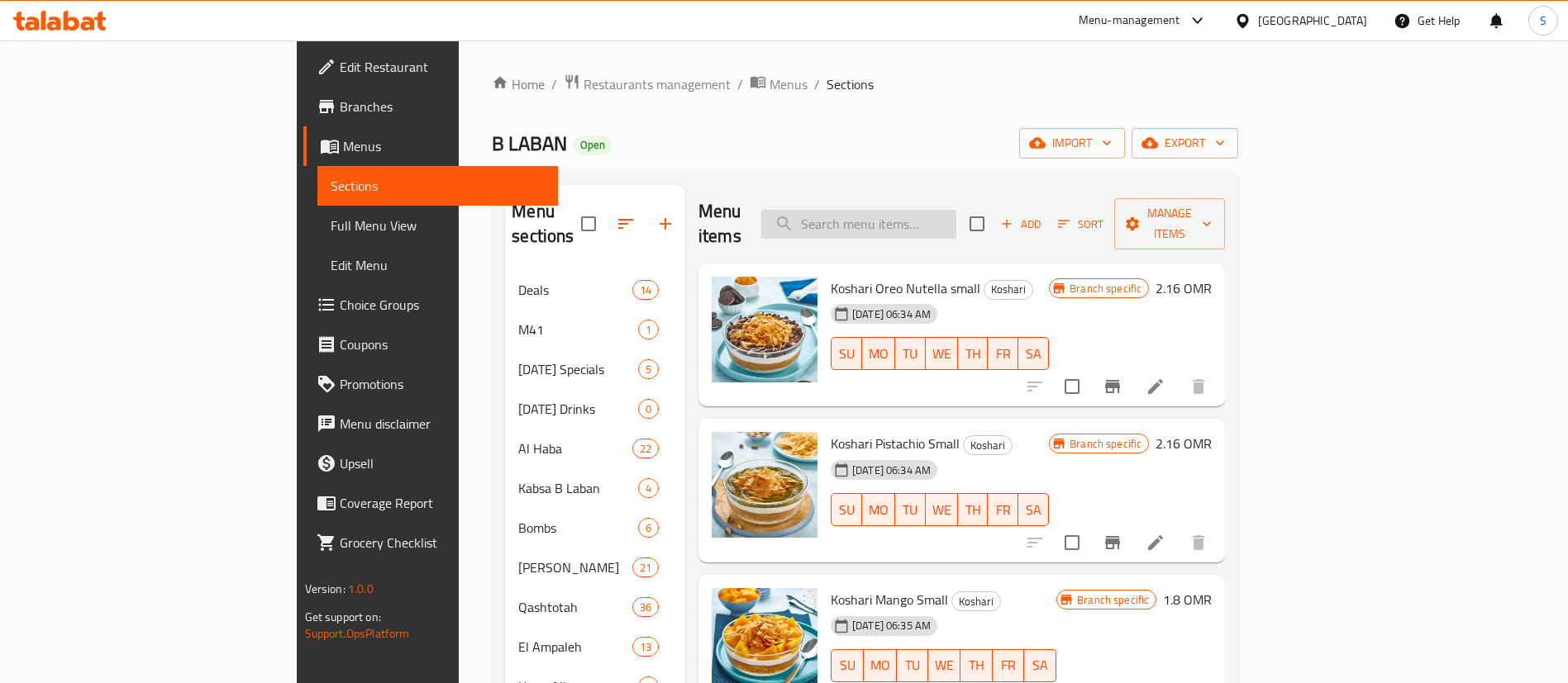
click at [956, 213] on input "search" at bounding box center [859, 224] width 195 height 29
paste input "Salankatih"
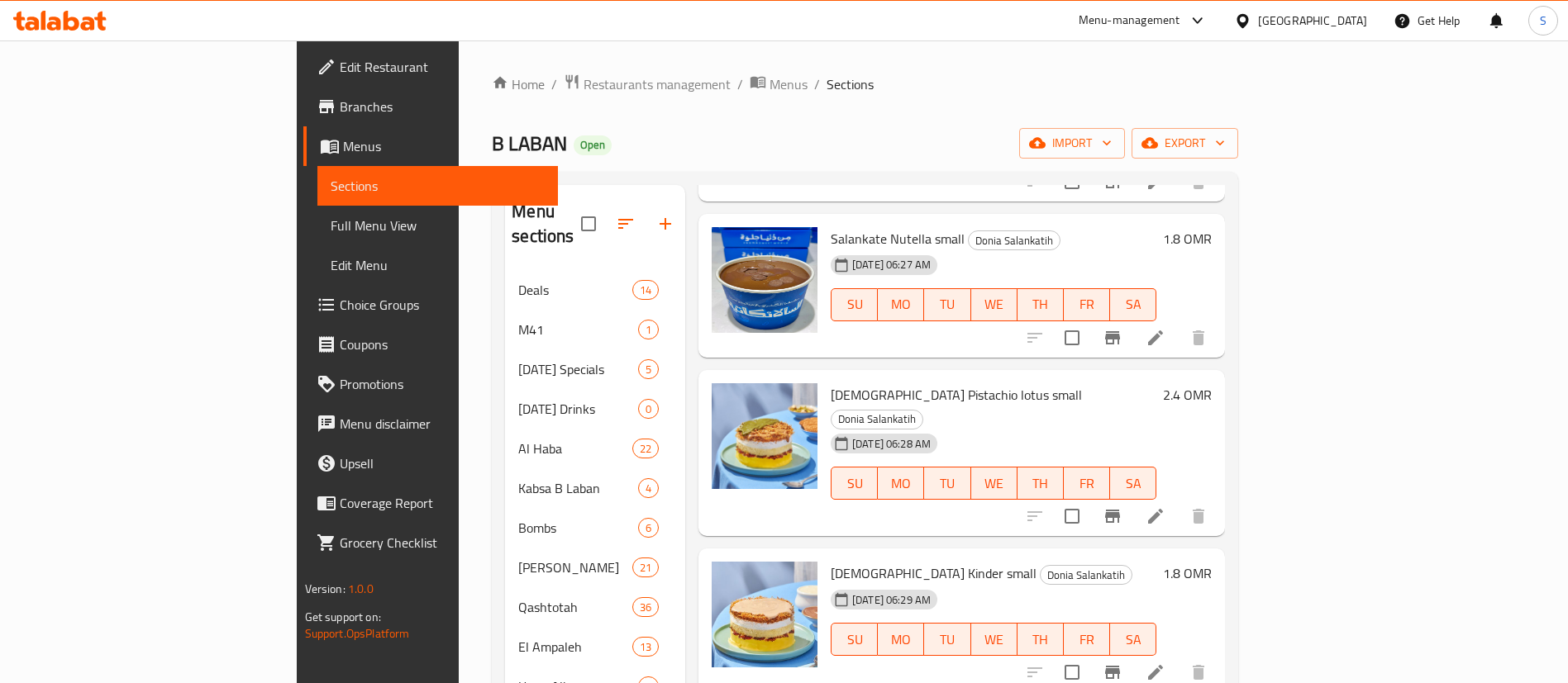
scroll to position [364, 0]
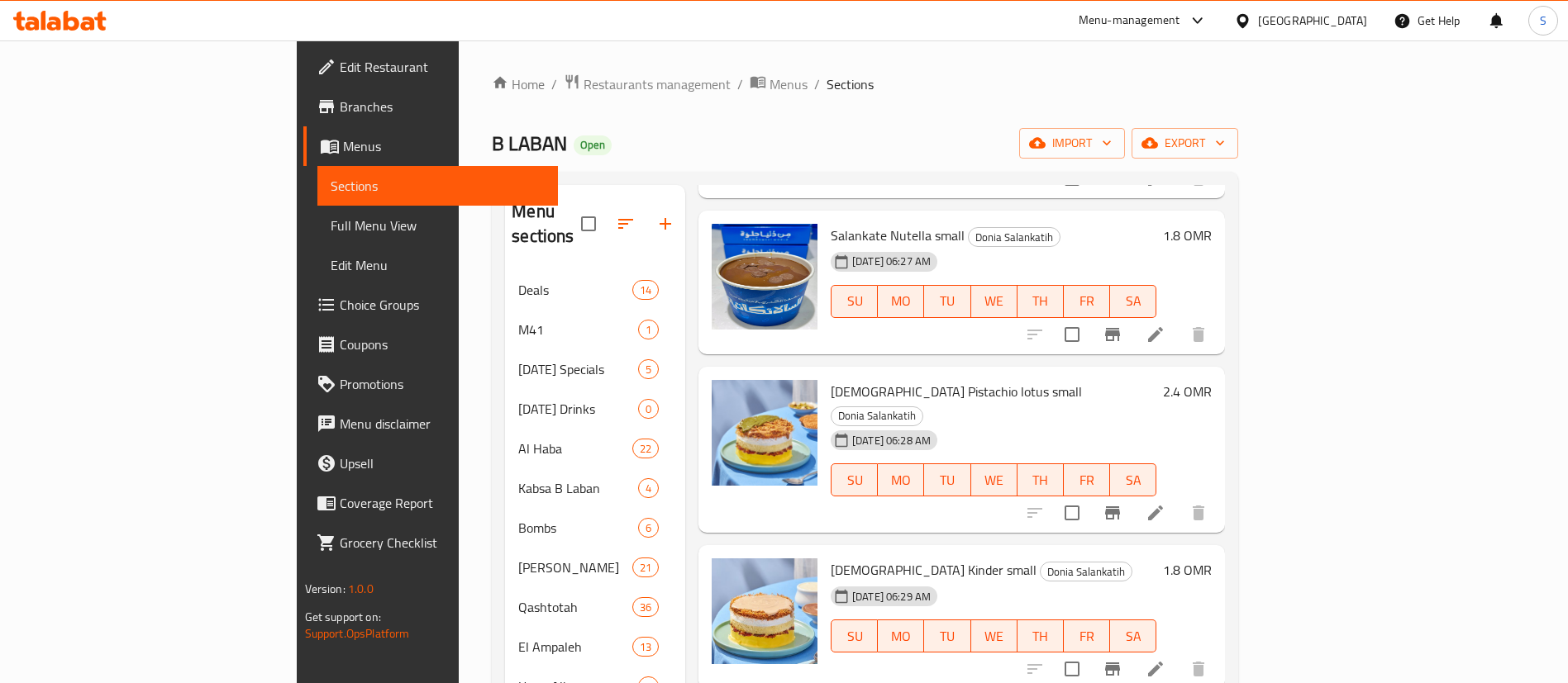
type input "Salanka"
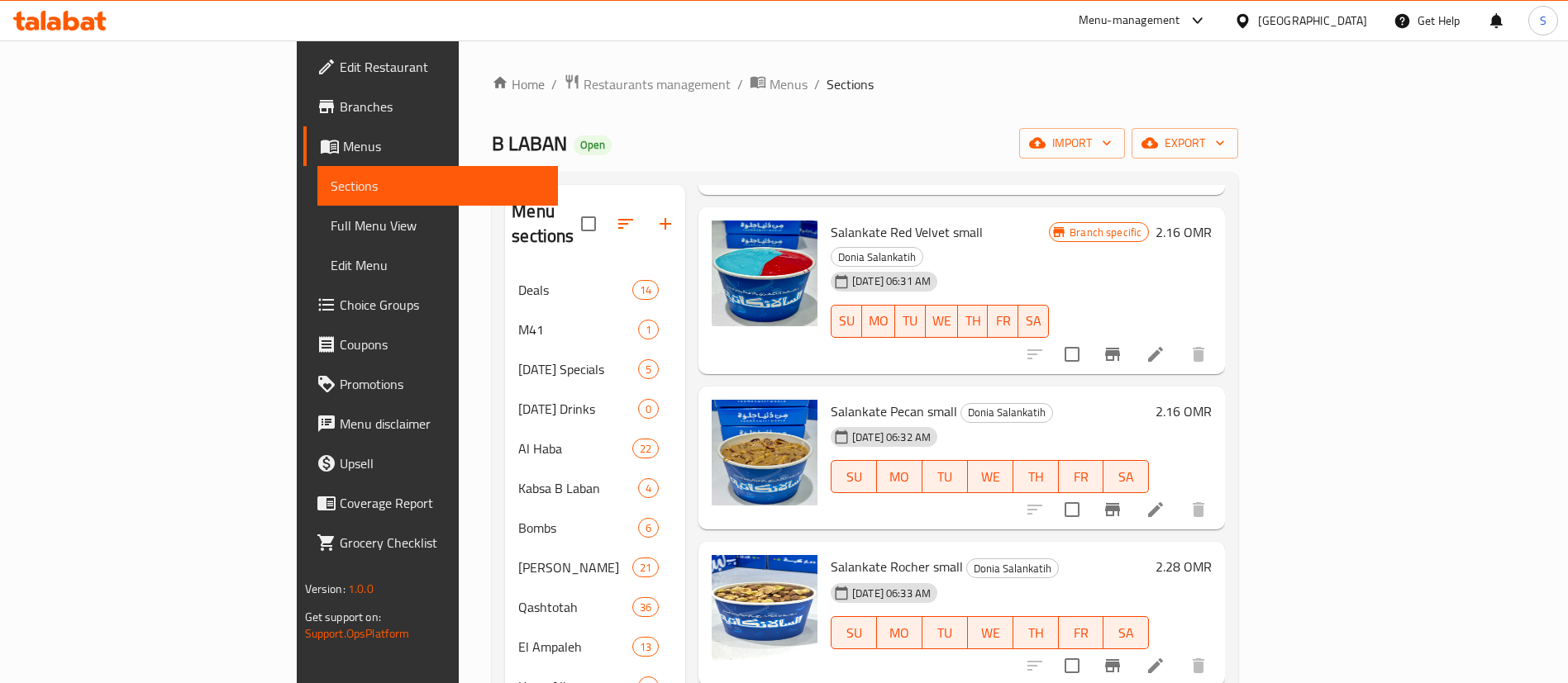
scroll to position [1177, 0]
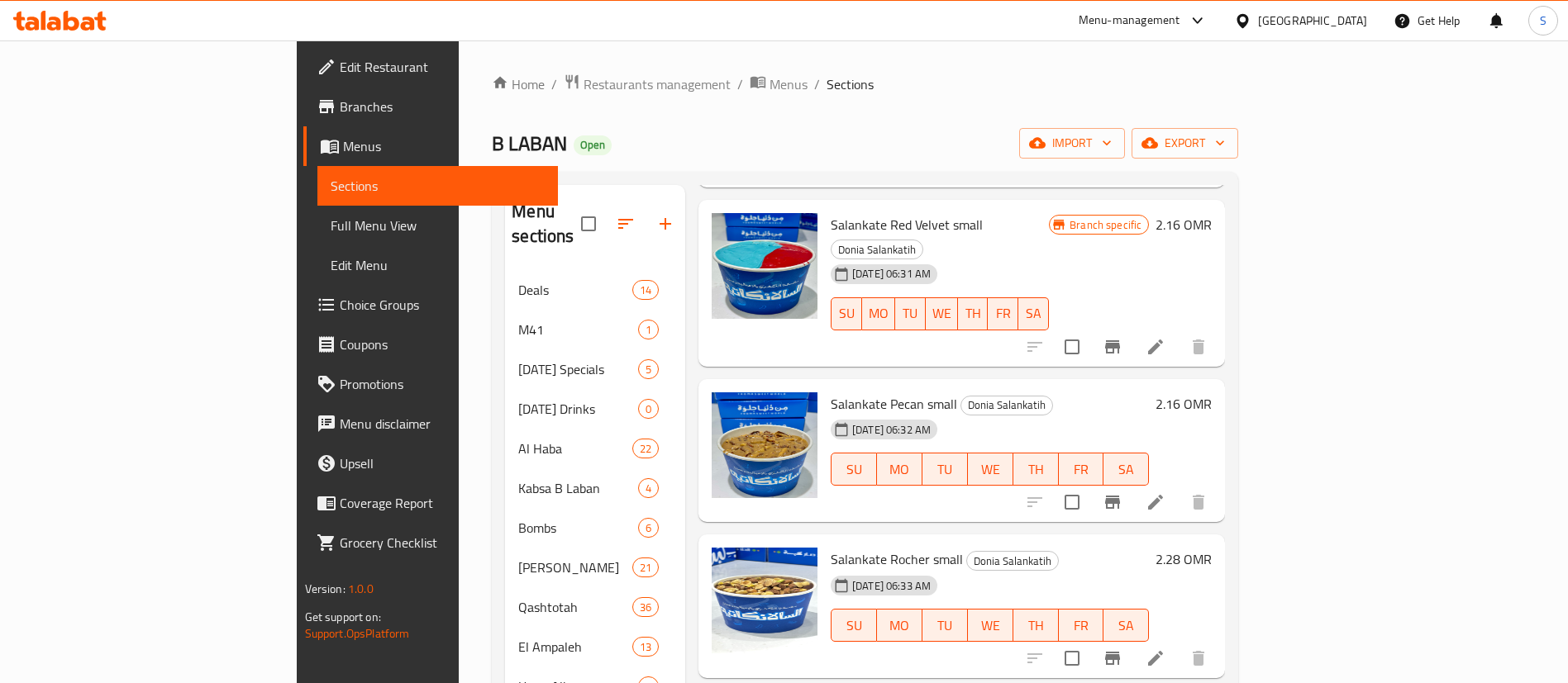
click at [492, 125] on div "Home / Restaurants management / Menus / Sections B LABAN Open import export Men…" at bounding box center [864, 539] width 746 height 931
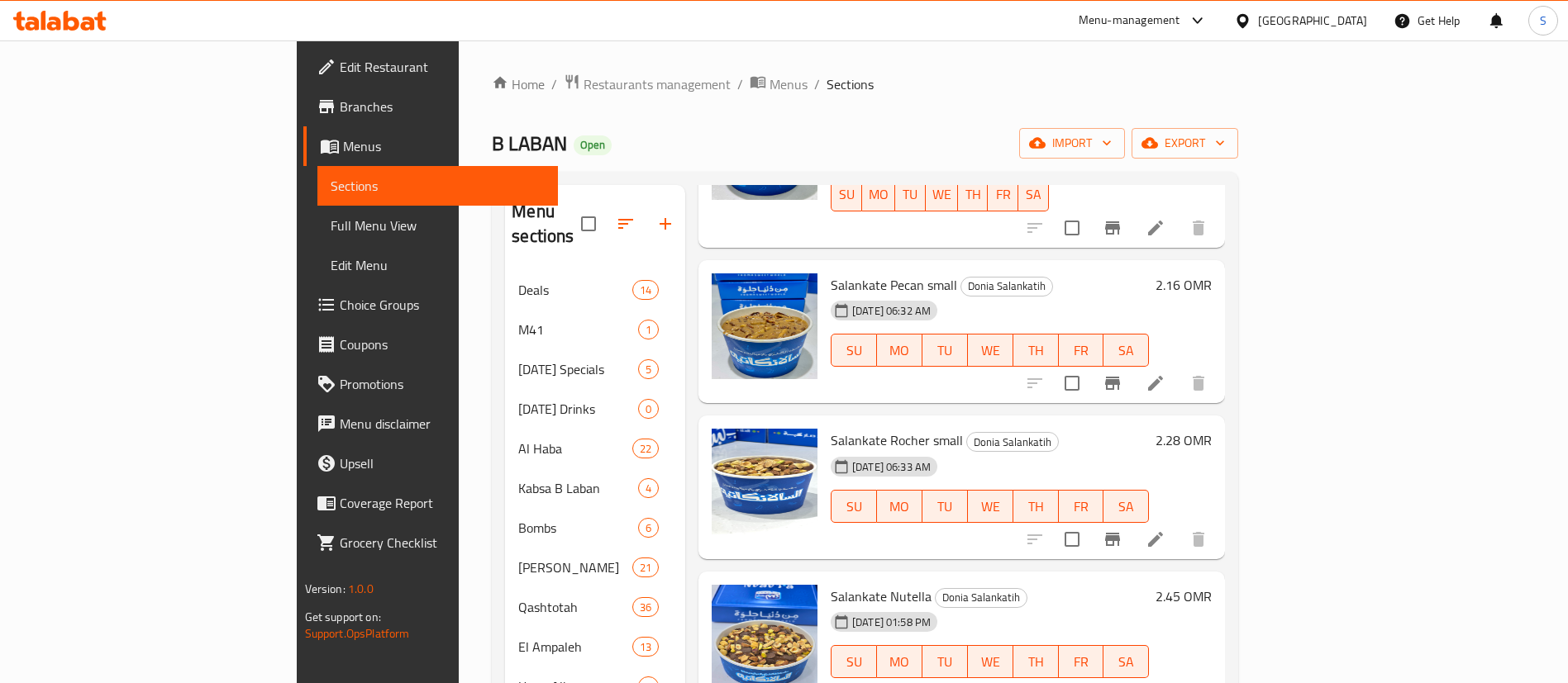
scroll to position [1313, 0]
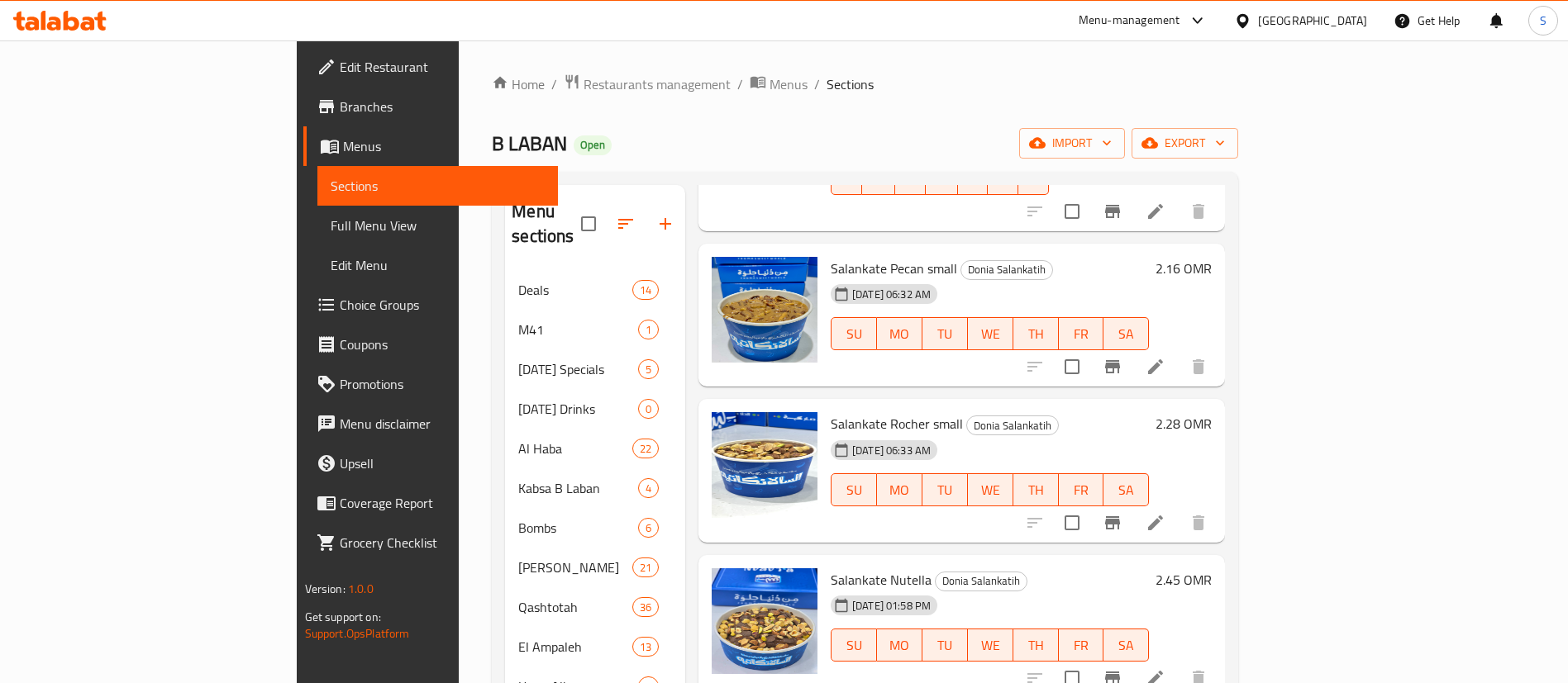
click at [492, 148] on div "B LABAN Open import export" at bounding box center [864, 144] width 746 height 31
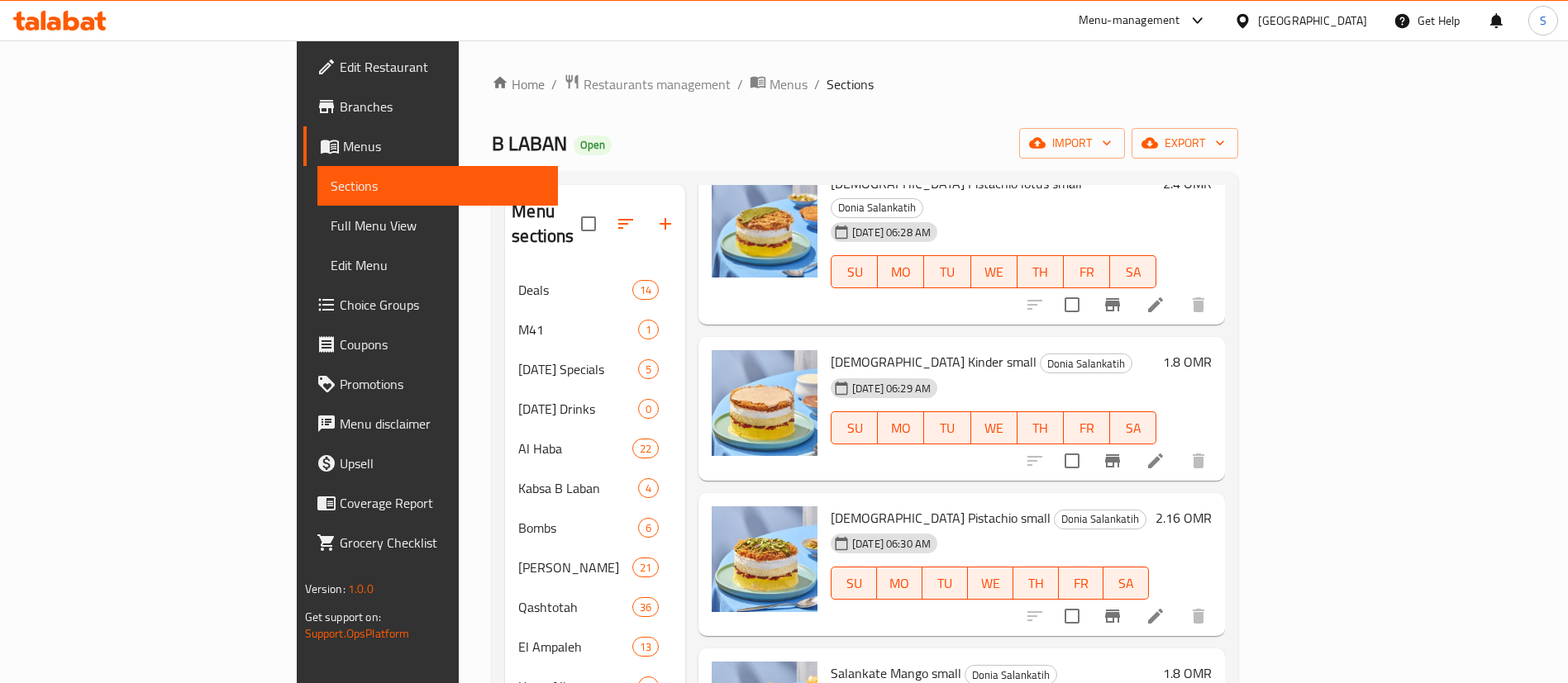
scroll to position [579, 0]
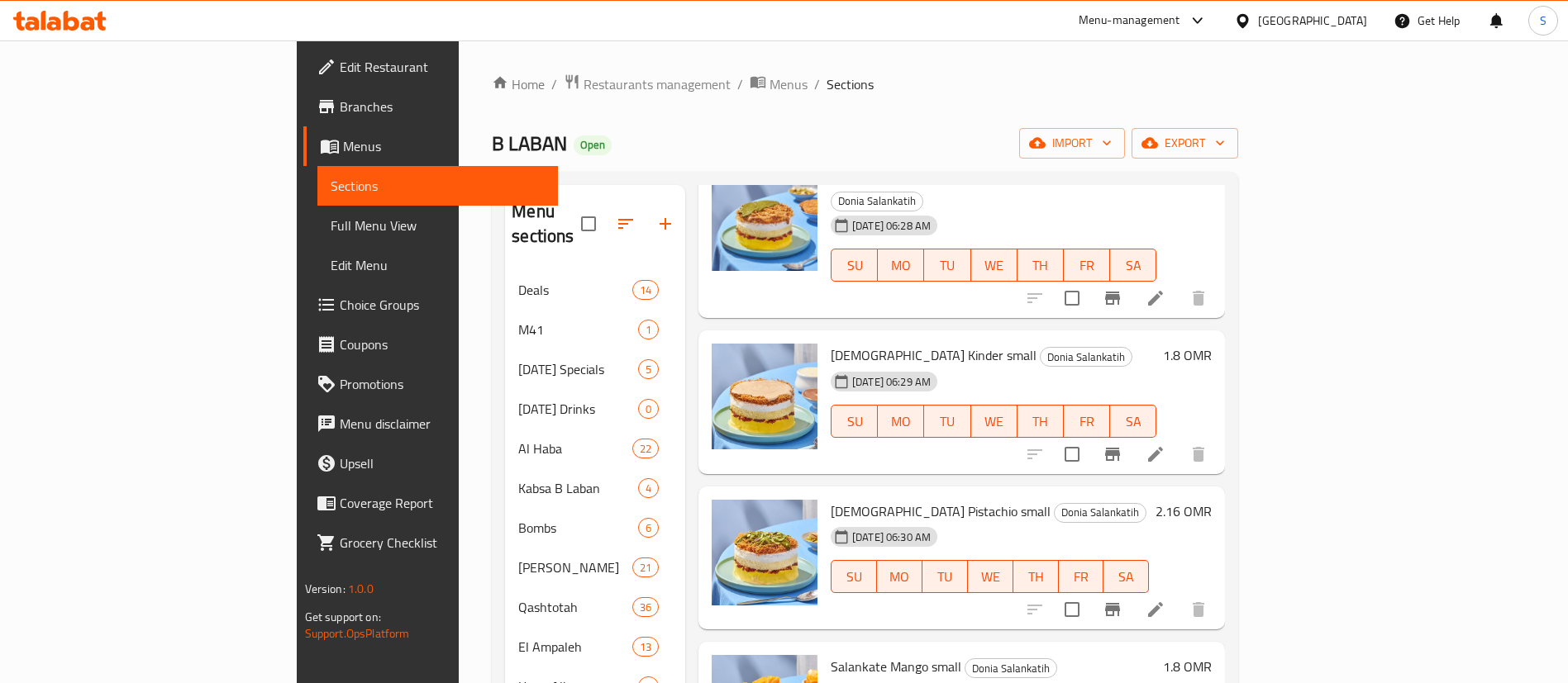
click at [1181, 23] on div "Menu-management" at bounding box center [1129, 20] width 101 height 20
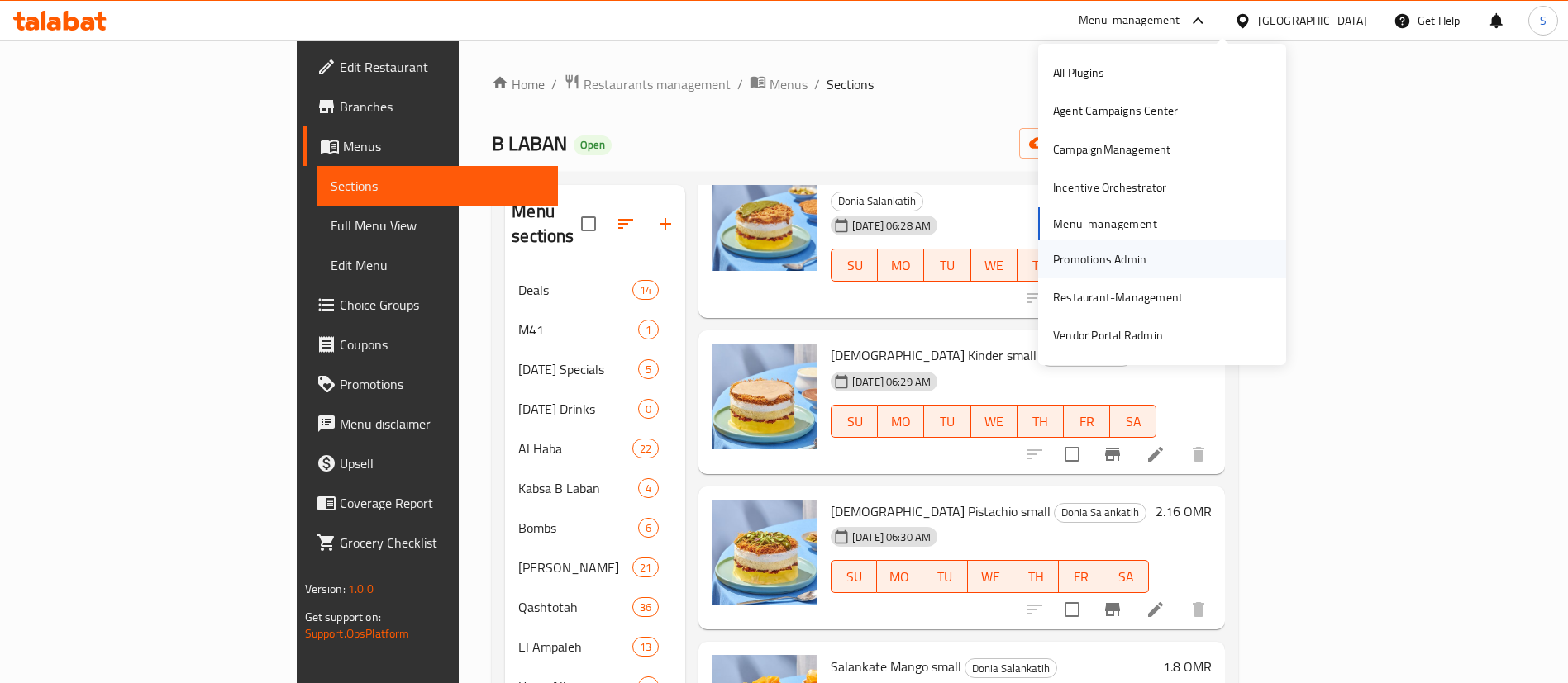
click at [1089, 257] on div "Promotions Admin" at bounding box center [1100, 259] width 93 height 18
